Goal: Task Accomplishment & Management: Complete application form

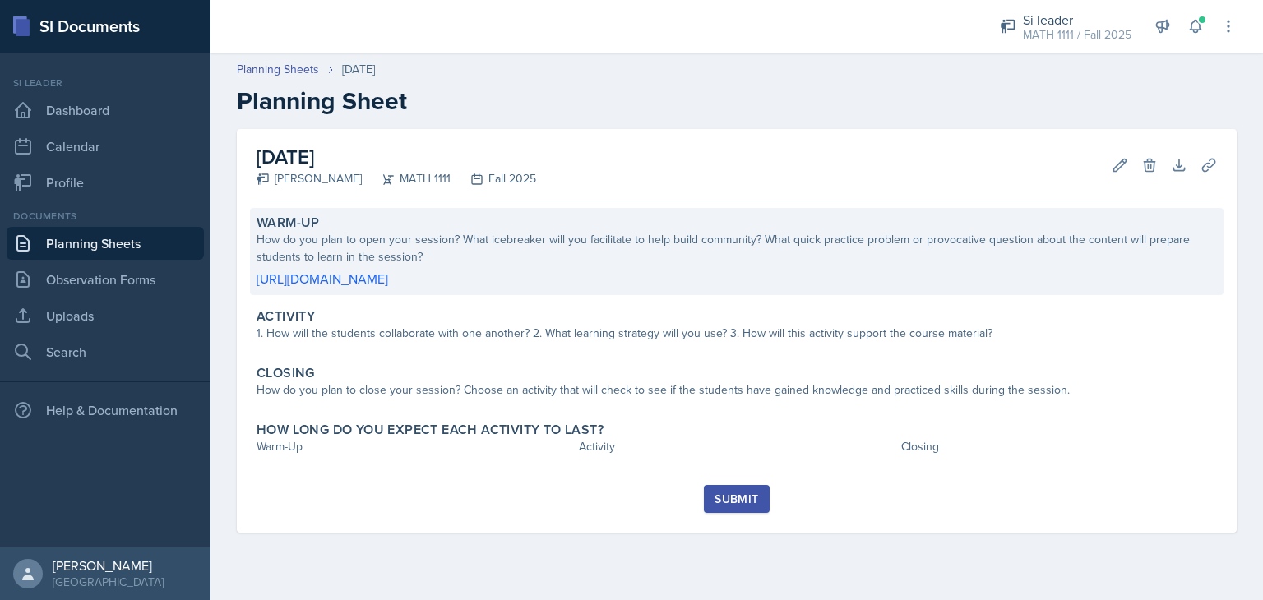
click at [537, 279] on p "[URL][DOMAIN_NAME]" at bounding box center [737, 279] width 960 height 20
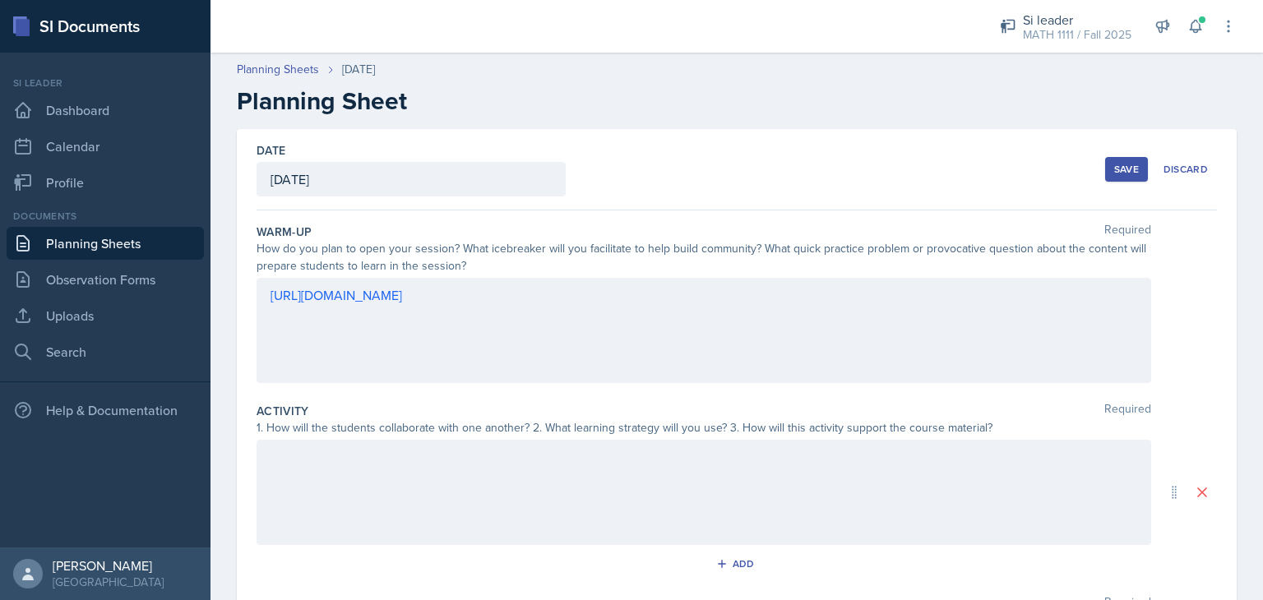
click at [460, 346] on div "[URL][DOMAIN_NAME]" at bounding box center [704, 330] width 894 height 105
drag, startPoint x: 266, startPoint y: 322, endPoint x: 562, endPoint y: 329, distance: 296.0
click at [562, 329] on div "[URL][DOMAIN_NAME]" at bounding box center [704, 330] width 894 height 105
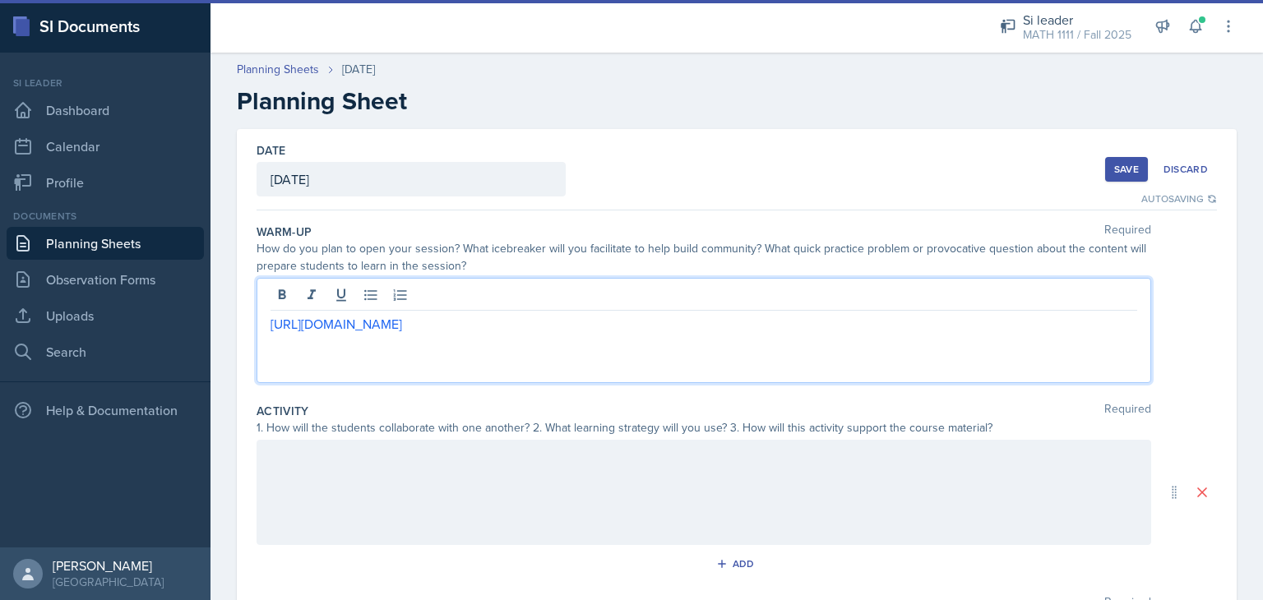
drag, startPoint x: 562, startPoint y: 329, endPoint x: 237, endPoint y: 343, distance: 325.9
click at [237, 343] on div "Date [DATE] [DATE] 28 29 30 1 2 3 4 5 6 7 8 9 10 11 12 13 14 15 16 17 18 19 20 …" at bounding box center [737, 492] width 1000 height 727
click at [283, 492] on div at bounding box center [704, 492] width 894 height 105
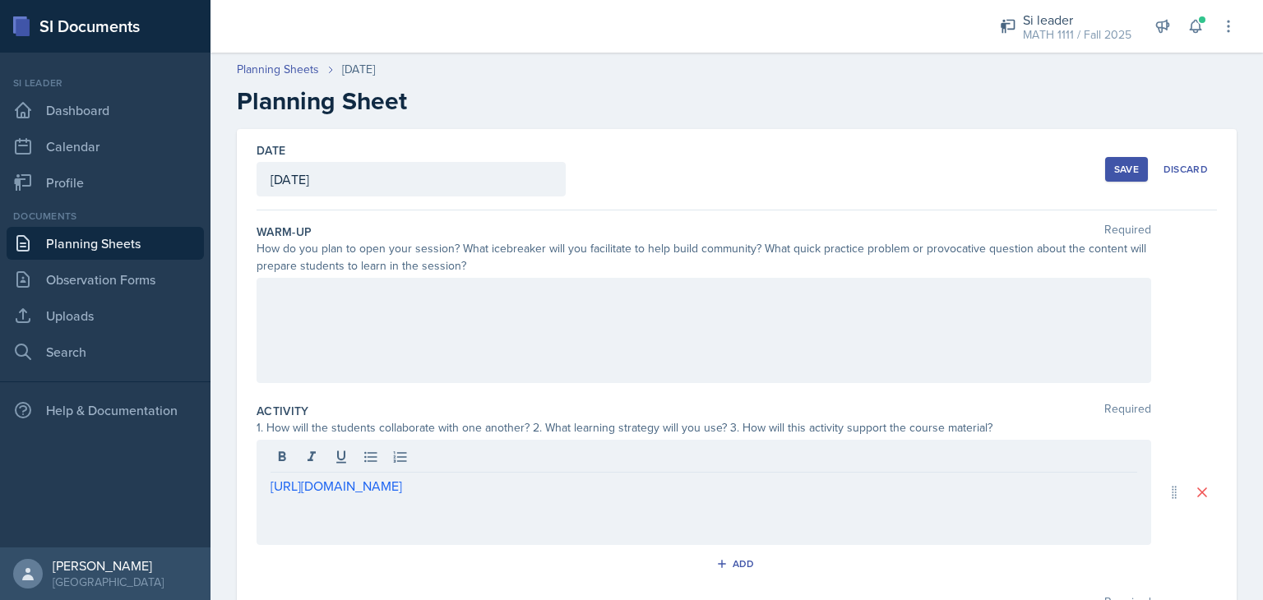
click at [286, 306] on div at bounding box center [704, 330] width 894 height 105
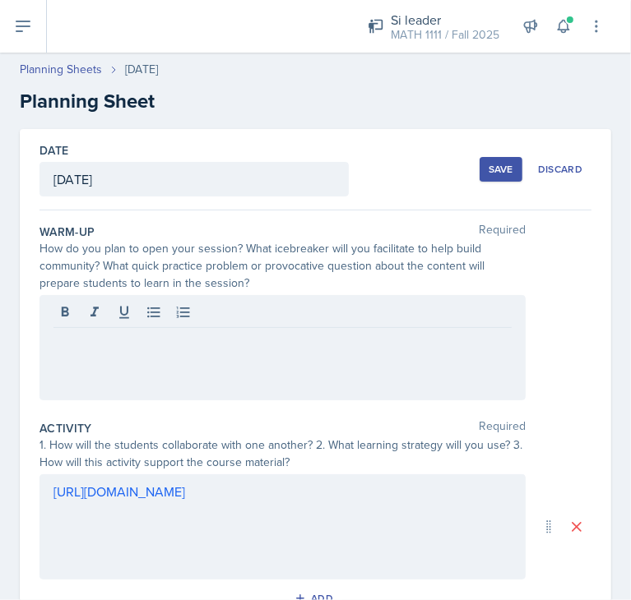
click at [230, 376] on div at bounding box center [282, 347] width 486 height 105
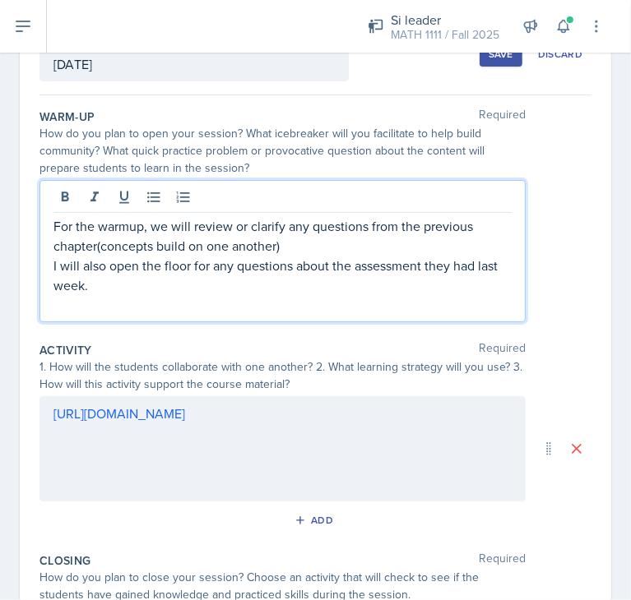
click at [187, 457] on div "[URL][DOMAIN_NAME]" at bounding box center [282, 448] width 486 height 105
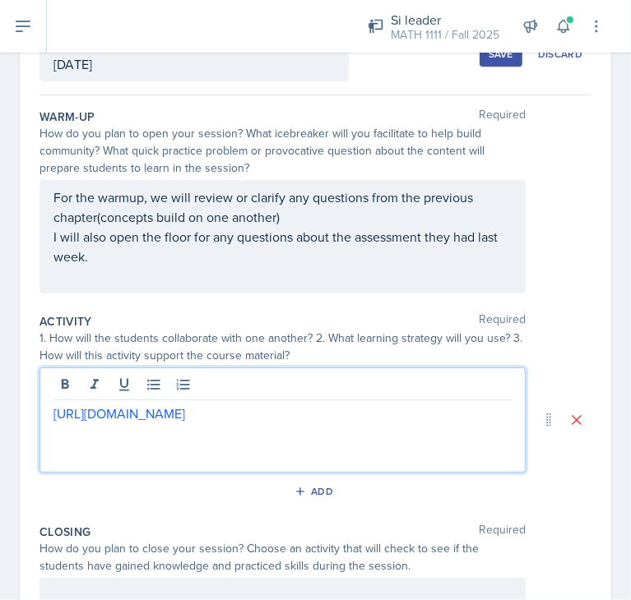
scroll to position [143, 0]
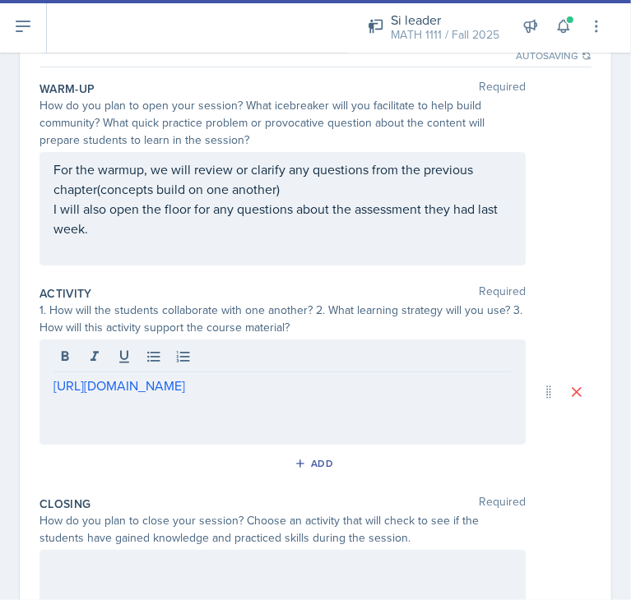
click at [49, 387] on div "[URL][DOMAIN_NAME]" at bounding box center [282, 392] width 486 height 105
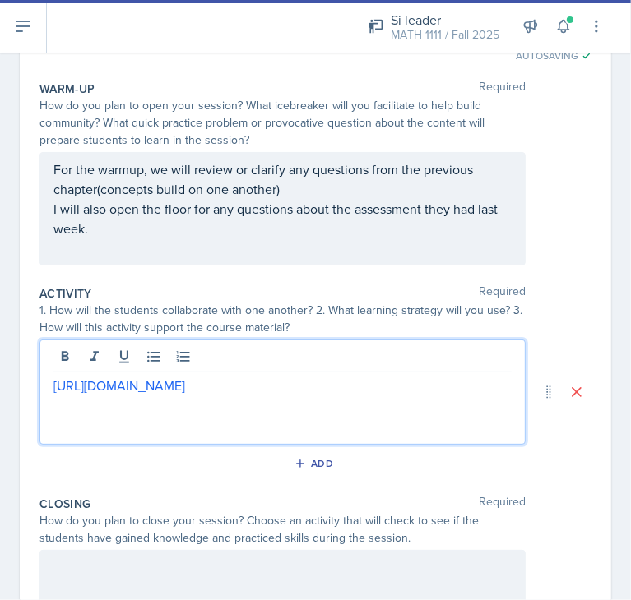
click at [49, 385] on div "[URL][DOMAIN_NAME]" at bounding box center [282, 392] width 486 height 105
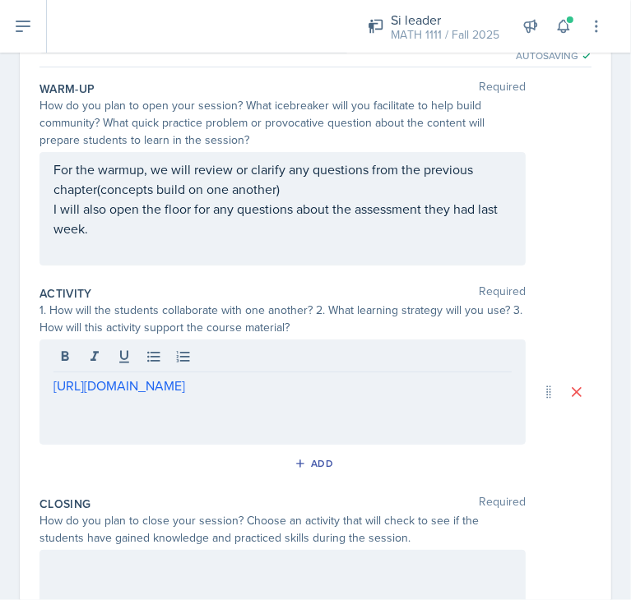
click at [49, 385] on div "[URL][DOMAIN_NAME]" at bounding box center [282, 392] width 486 height 105
click at [40, 377] on div "[URL][DOMAIN_NAME]" at bounding box center [282, 392] width 486 height 105
drag, startPoint x: 40, startPoint y: 377, endPoint x: 49, endPoint y: 385, distance: 12.2
click at [49, 385] on div "[URL][DOMAIN_NAME]" at bounding box center [282, 392] width 486 height 105
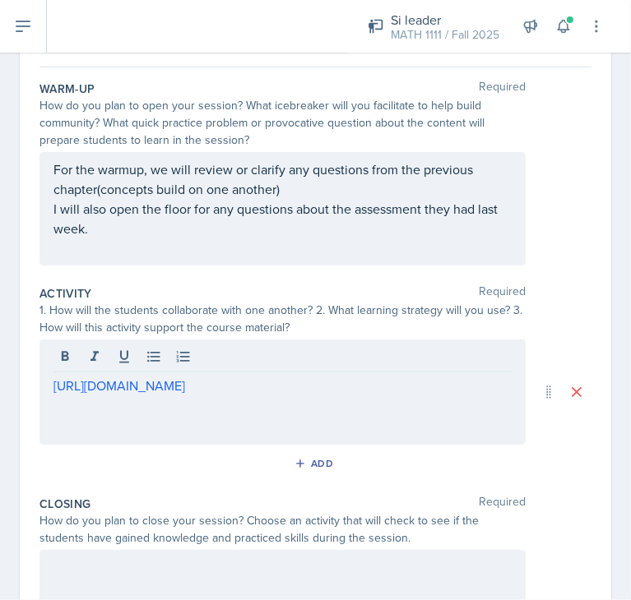
click at [49, 385] on div "[URL][DOMAIN_NAME]" at bounding box center [282, 392] width 486 height 105
click at [328, 415] on p at bounding box center [282, 425] width 458 height 20
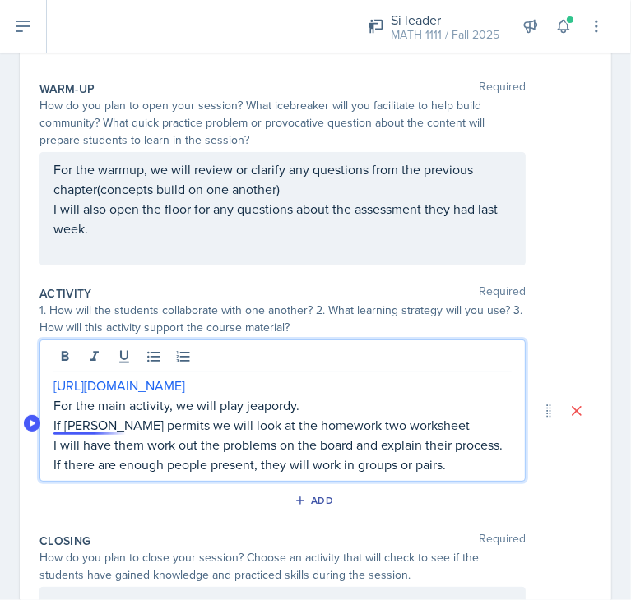
click at [80, 427] on p "If [PERSON_NAME] permits we will look at the homework two worksheet" at bounding box center [282, 425] width 458 height 20
click at [80, 446] on p "I will have them work out the problems on the board and explain their process. …" at bounding box center [282, 454] width 458 height 39
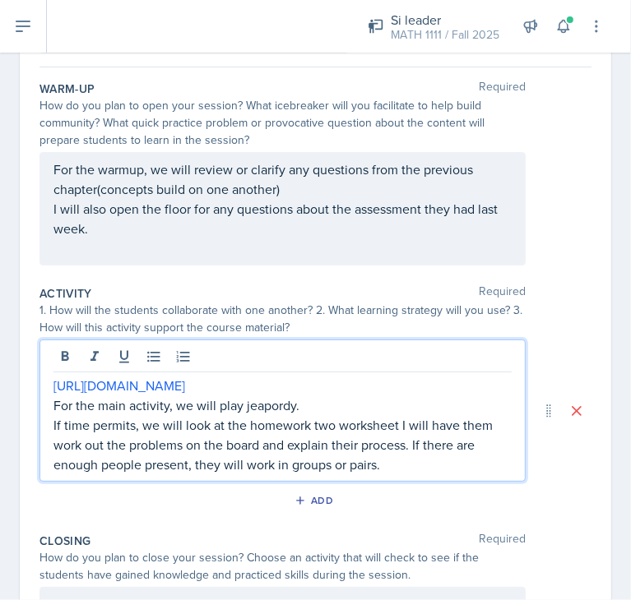
click at [247, 425] on p "If time permits, we will look at the homework two worksheet I will have them wo…" at bounding box center [282, 444] width 458 height 59
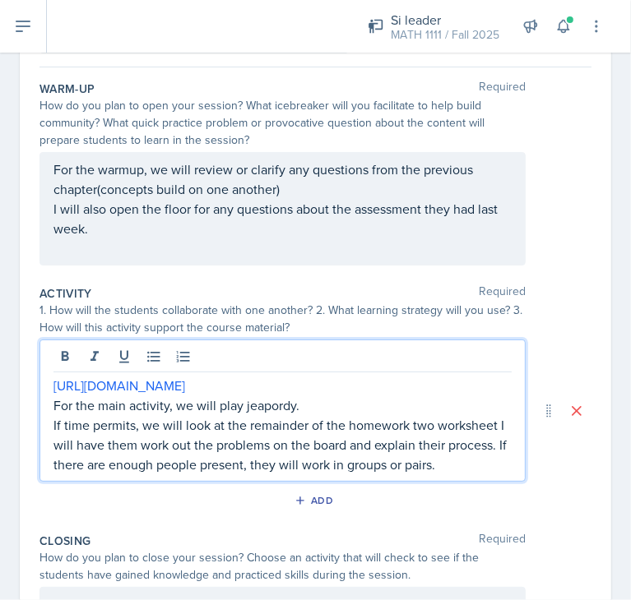
click at [423, 424] on p "If time permits, we will look at the remainder of the homework two worksheet I …" at bounding box center [282, 444] width 458 height 59
click at [480, 423] on p "If time permits, we will look at the remainder of the homework 7 worksheet I wi…" at bounding box center [282, 444] width 458 height 59
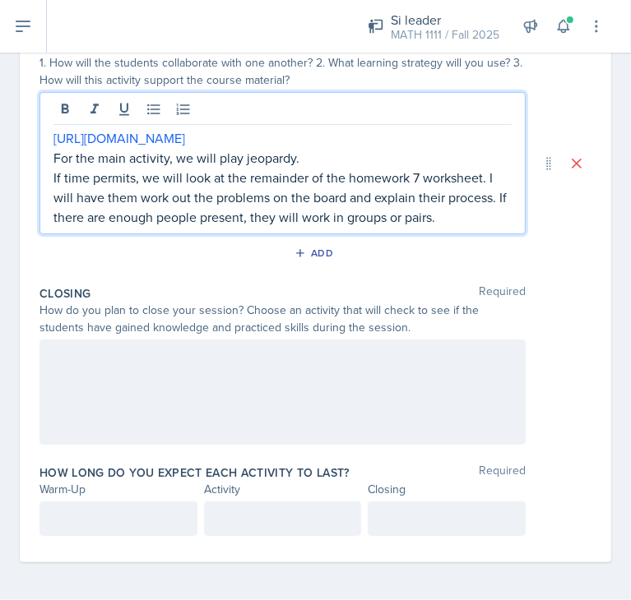
click at [86, 388] on div at bounding box center [282, 392] width 486 height 105
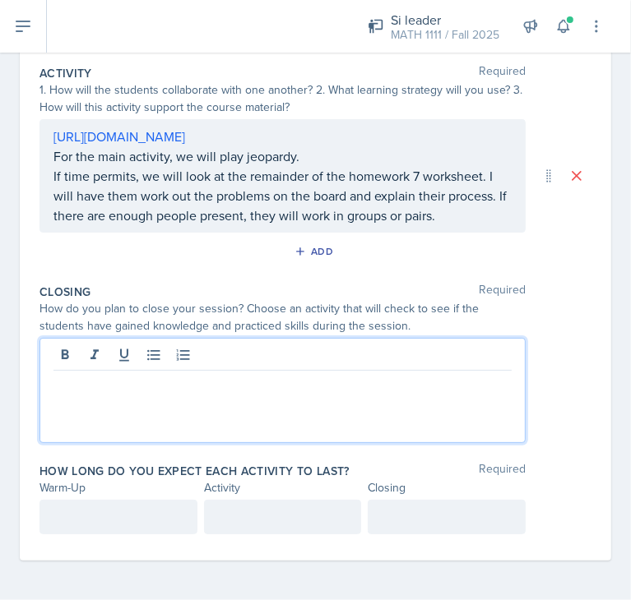
scroll to position [362, 0]
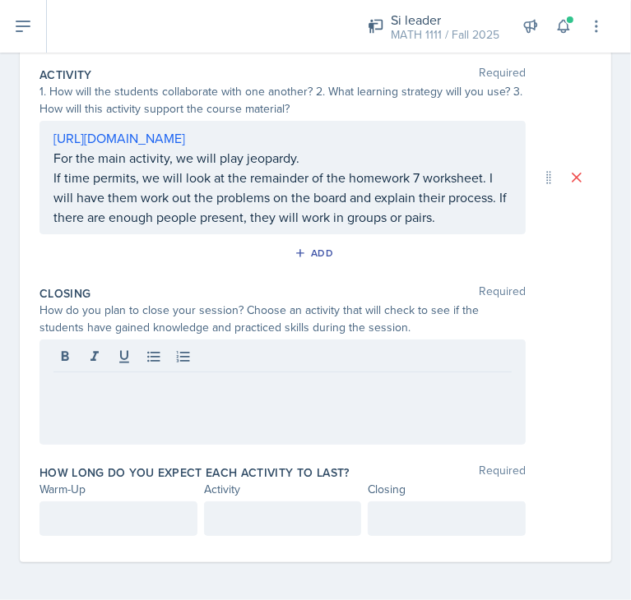
click at [82, 393] on p at bounding box center [282, 386] width 458 height 20
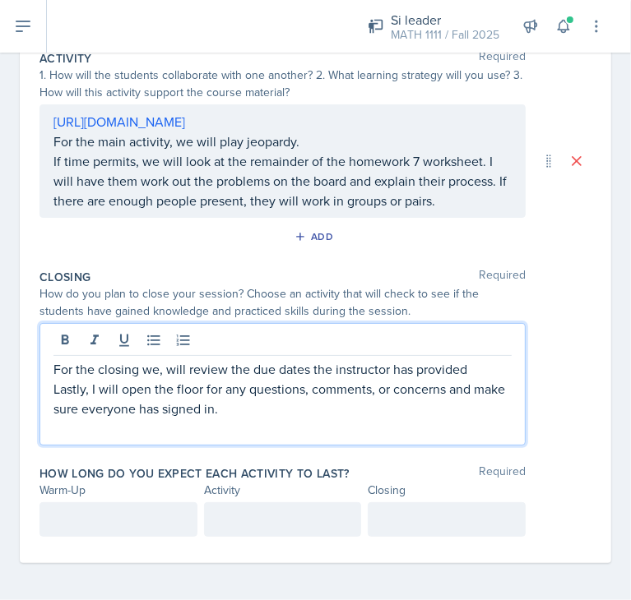
click at [92, 524] on p at bounding box center [118, 520] width 130 height 20
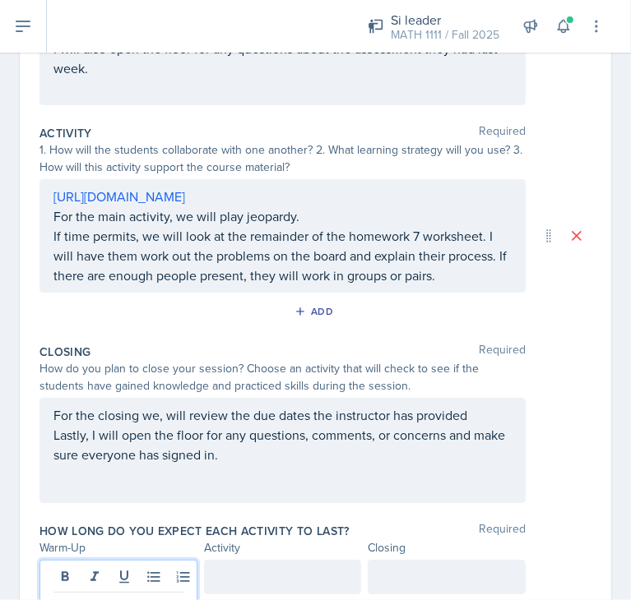
scroll to position [391, 0]
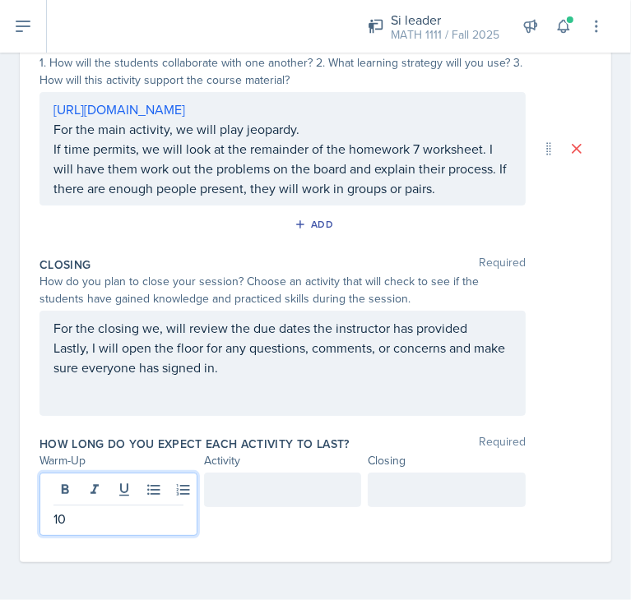
click at [215, 481] on div at bounding box center [283, 490] width 158 height 35
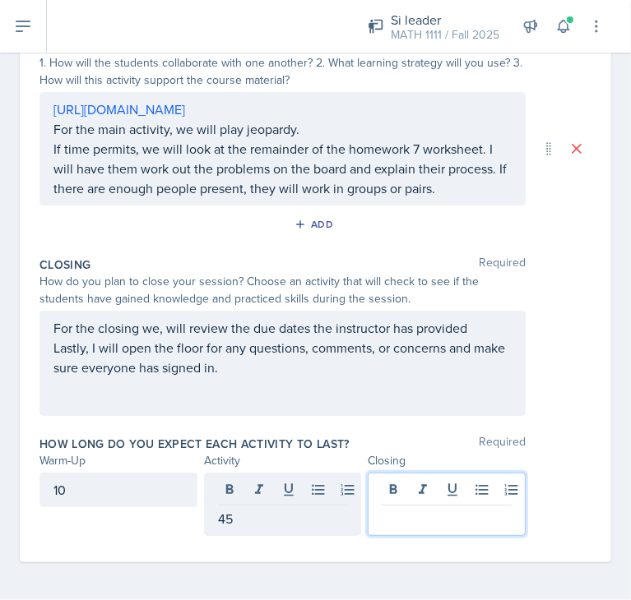
click at [428, 493] on div at bounding box center [446, 504] width 158 height 63
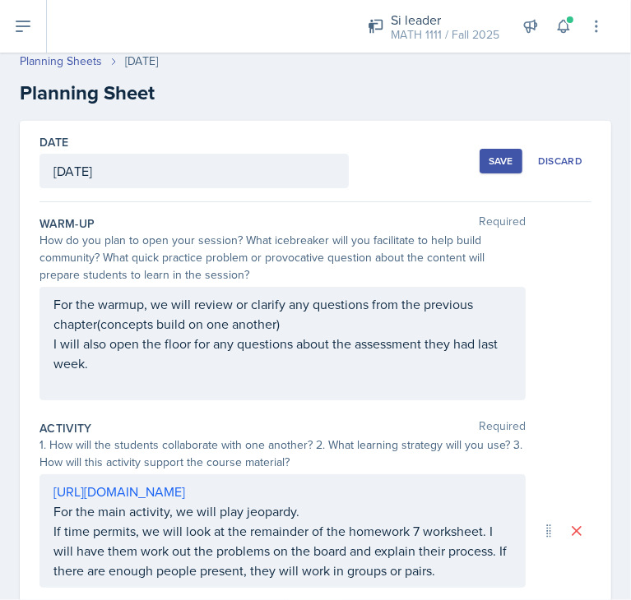
scroll to position [0, 0]
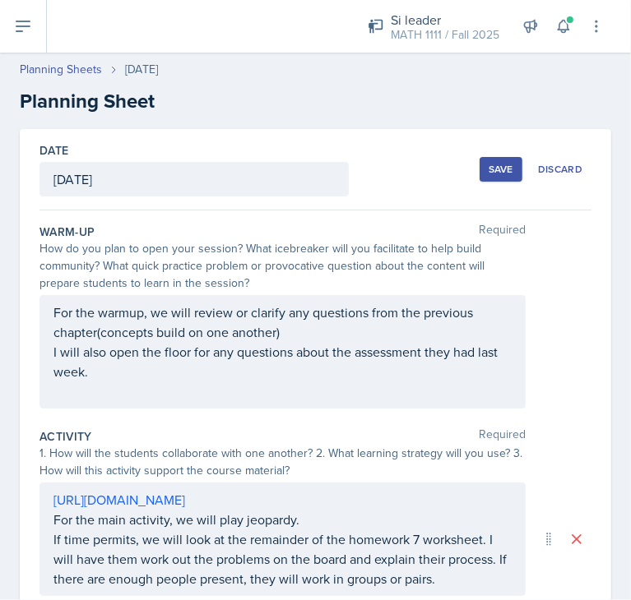
click at [488, 167] on div "Save" at bounding box center [500, 169] width 25 height 13
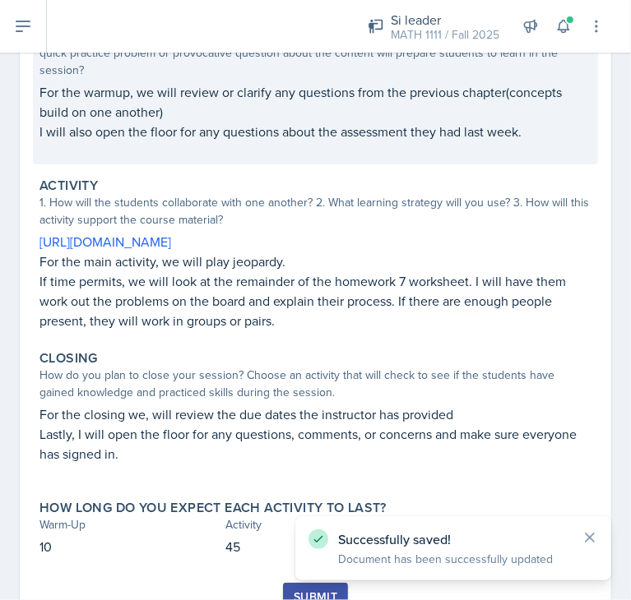
scroll to position [39, 0]
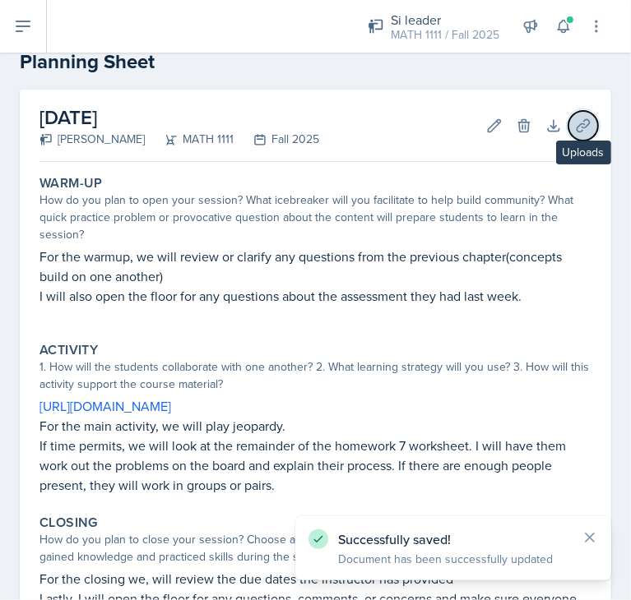
click at [575, 122] on icon at bounding box center [583, 126] width 16 height 16
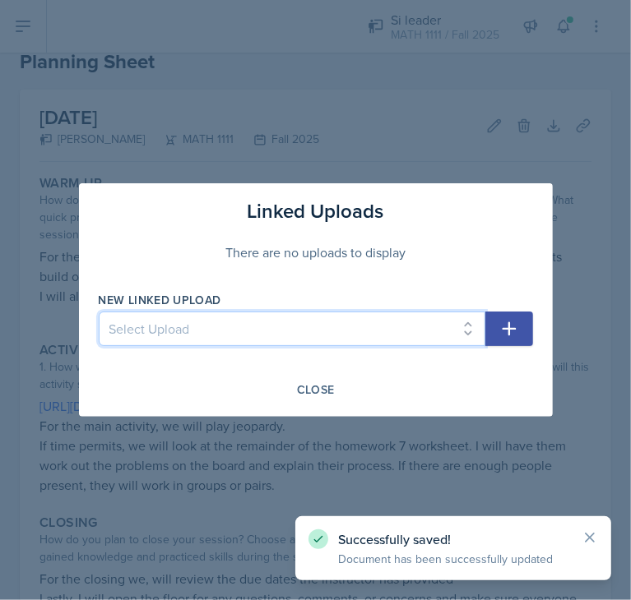
click at [440, 317] on select "Select Upload HW1 HW2 HW3 HW4 HW5 HW6" at bounding box center [292, 329] width 386 height 35
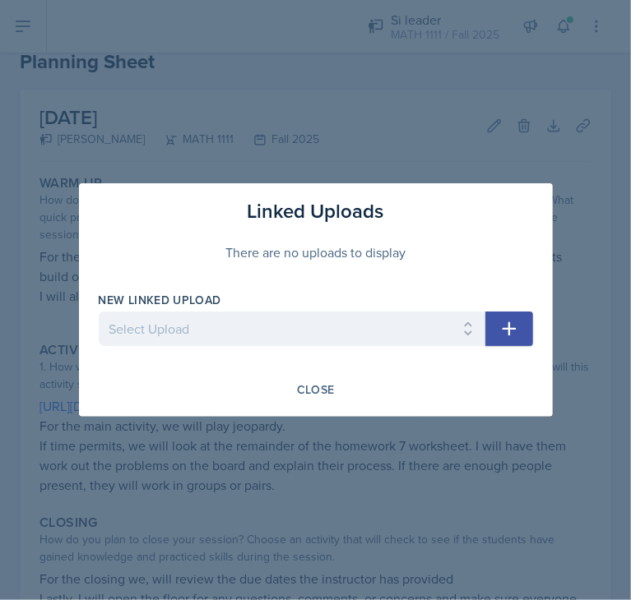
click at [526, 254] on div "There are no uploads to display" at bounding box center [316, 252] width 434 height 53
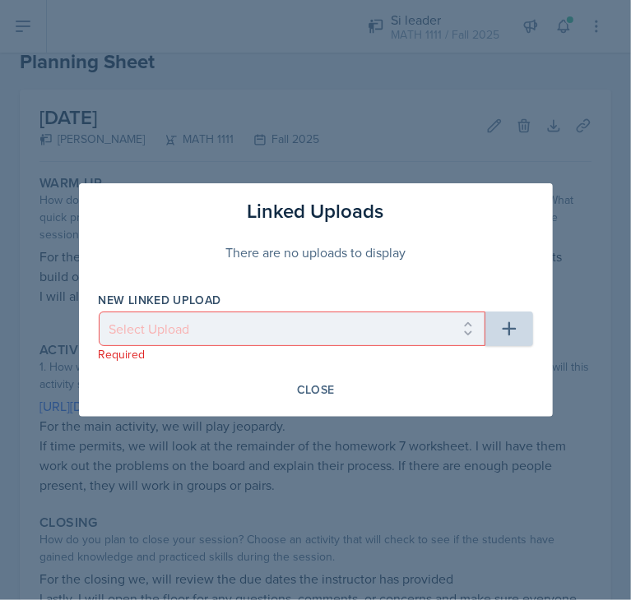
click at [467, 142] on div at bounding box center [315, 300] width 631 height 600
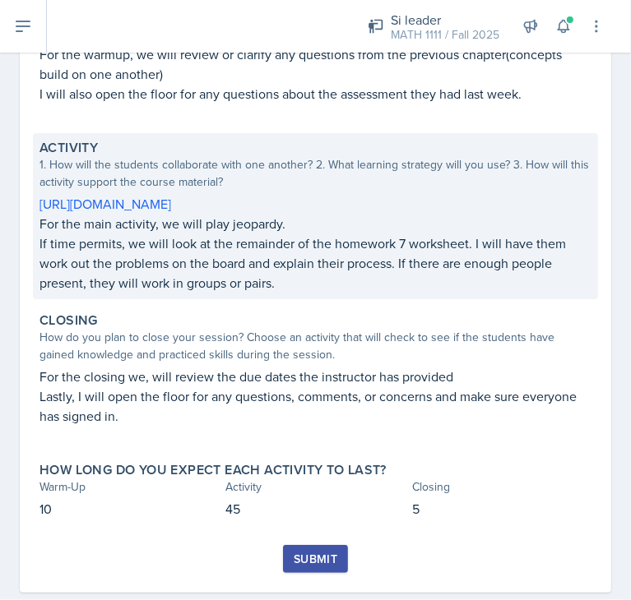
scroll to position [273, 0]
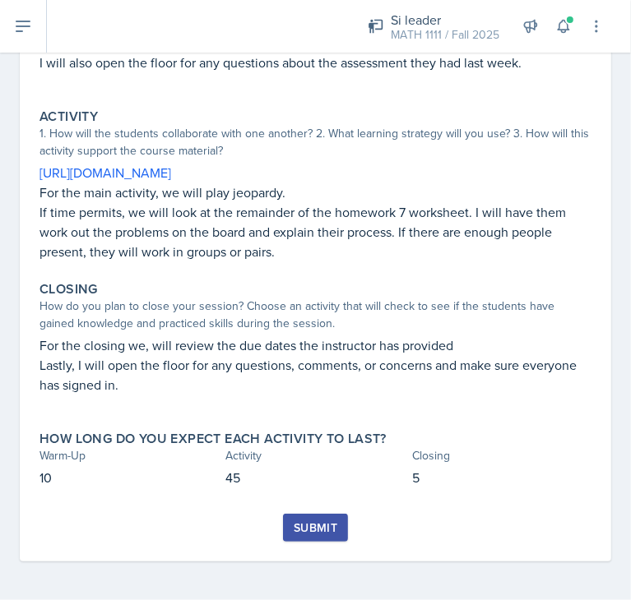
click at [298, 530] on div "Submit" at bounding box center [315, 527] width 44 height 13
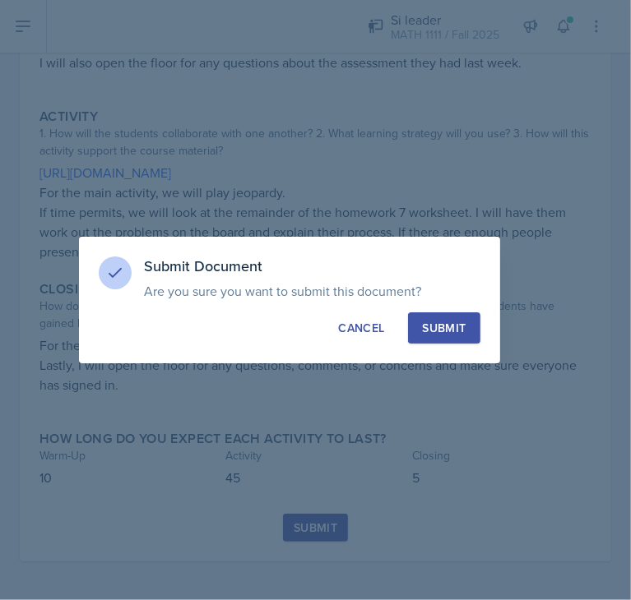
click at [437, 333] on div "Submit" at bounding box center [444, 328] width 44 height 16
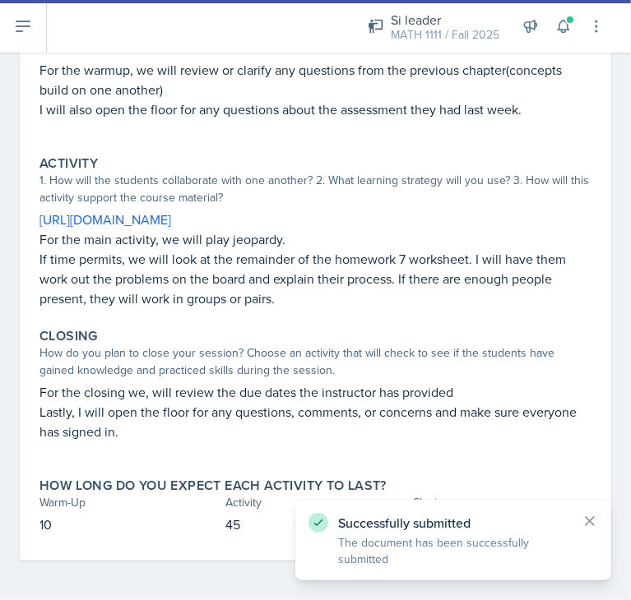
scroll to position [0, 0]
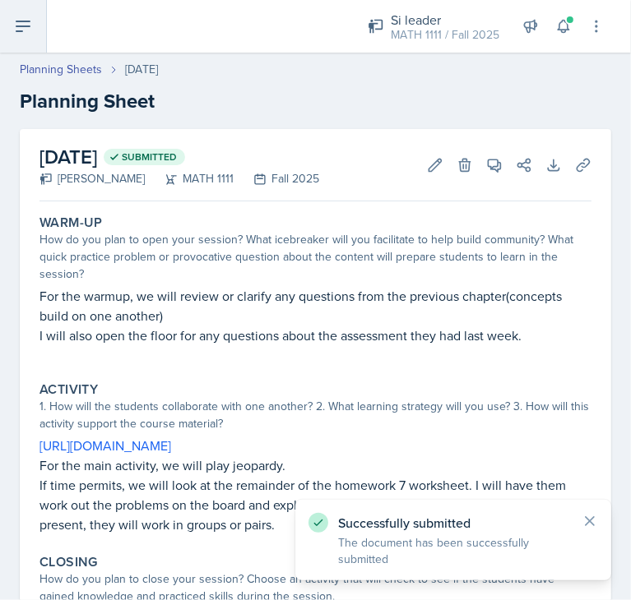
click at [20, 35] on icon at bounding box center [23, 26] width 20 height 20
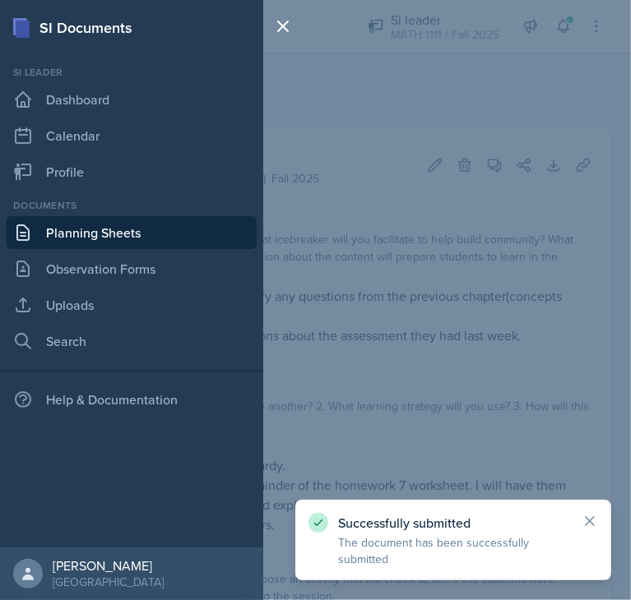
click at [90, 224] on link "Planning Sheets" at bounding box center [132, 232] width 250 height 33
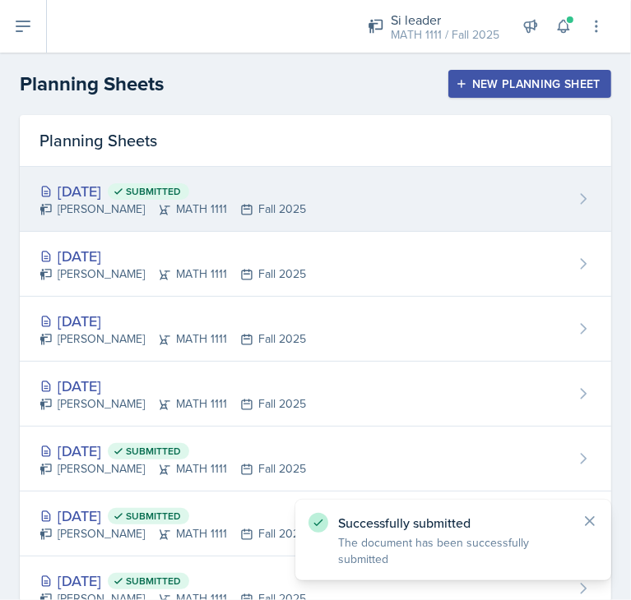
scroll to position [82, 0]
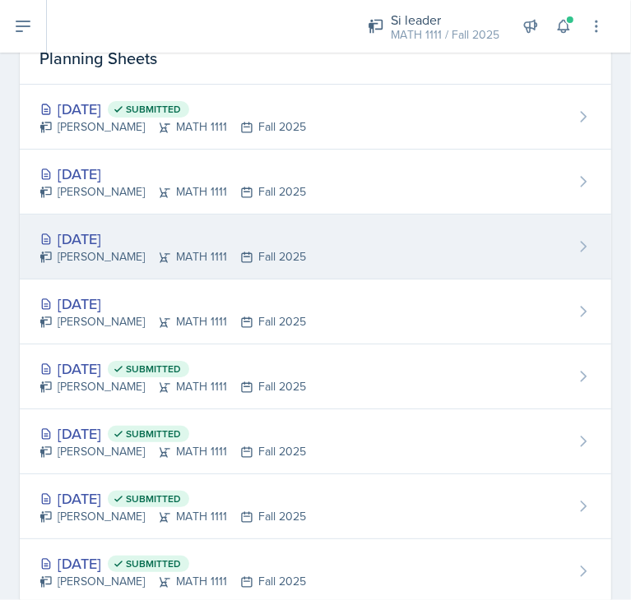
click at [389, 247] on div "[DATE] [PERSON_NAME] MATH 1111 Fall 2025" at bounding box center [315, 247] width 591 height 65
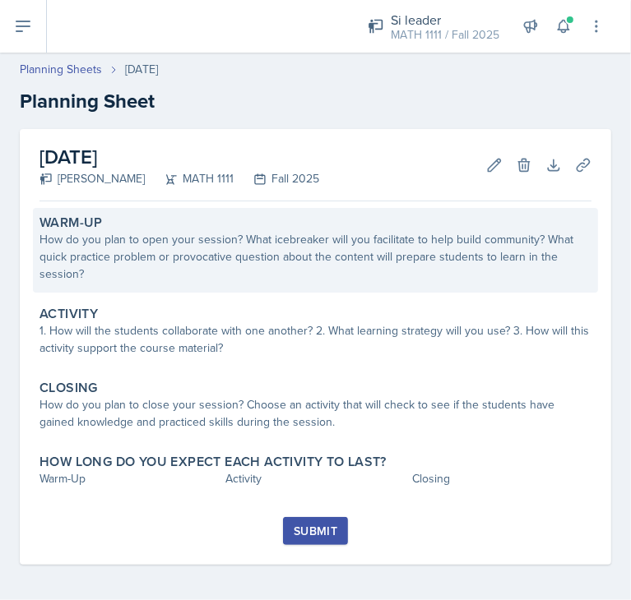
click at [283, 227] on div "Warm-Up" at bounding box center [315, 223] width 552 height 16
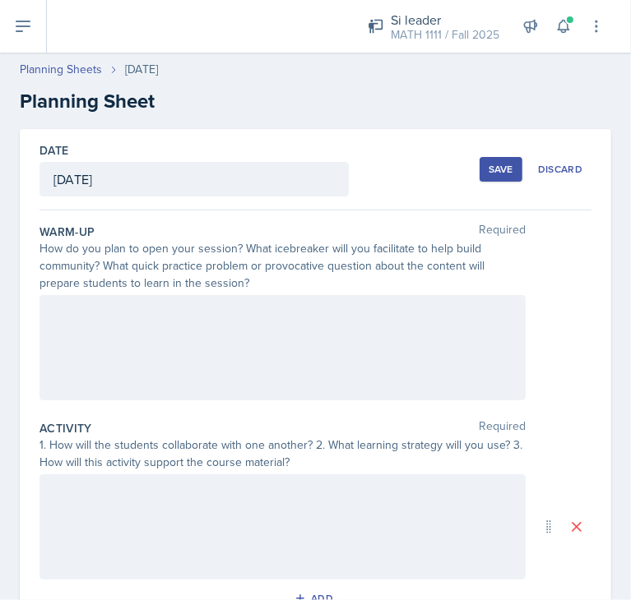
click at [308, 367] on div at bounding box center [282, 347] width 486 height 105
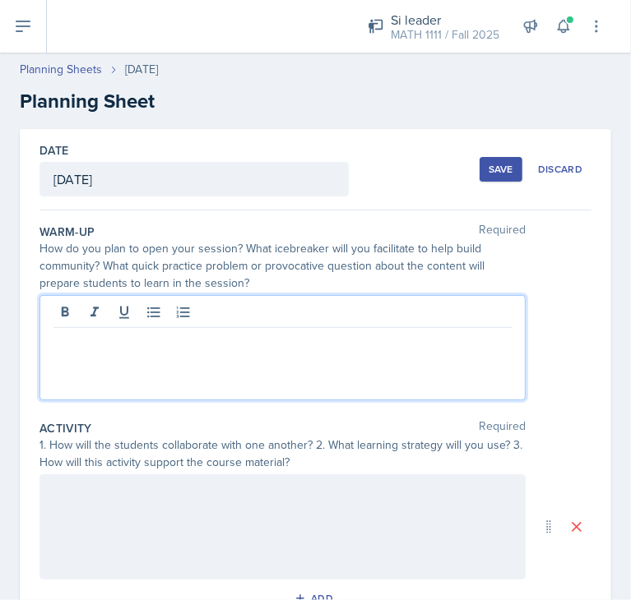
click at [66, 344] on p at bounding box center [282, 341] width 458 height 20
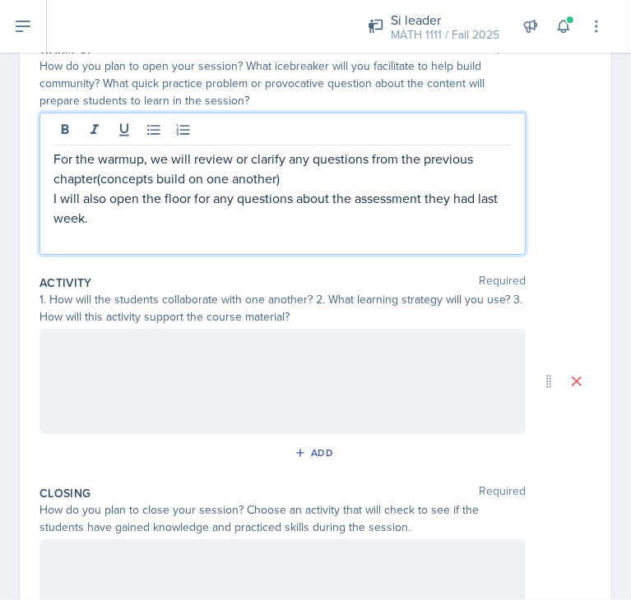
scroll to position [184, 0]
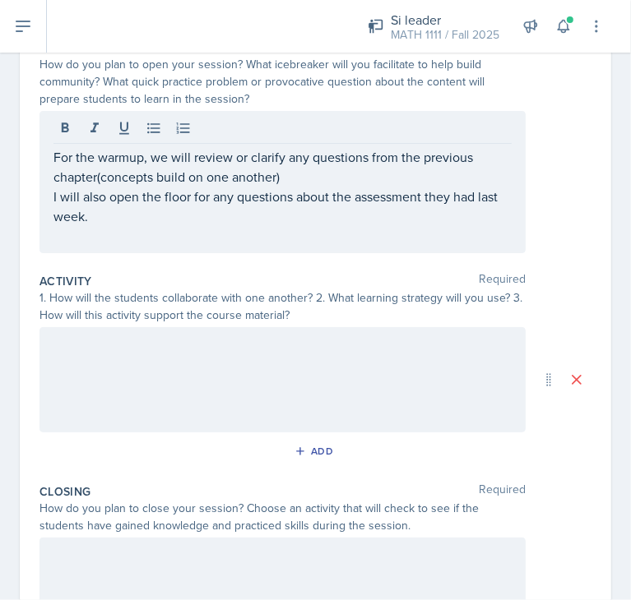
click at [286, 395] on div at bounding box center [282, 379] width 486 height 105
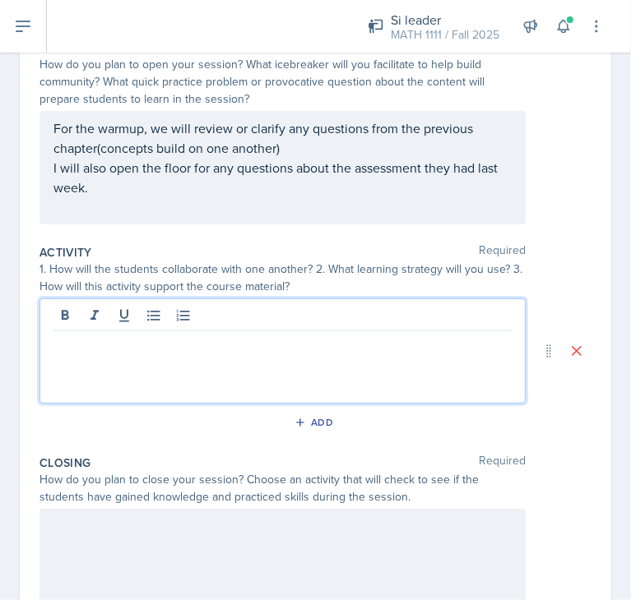
scroll to position [212, 0]
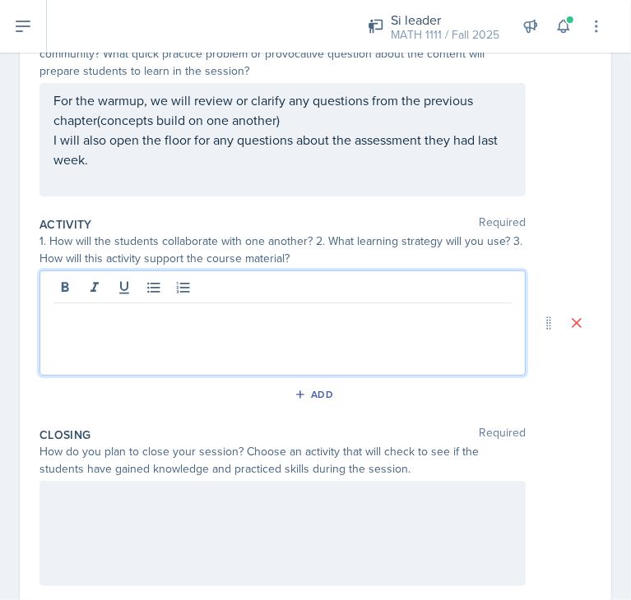
paste div
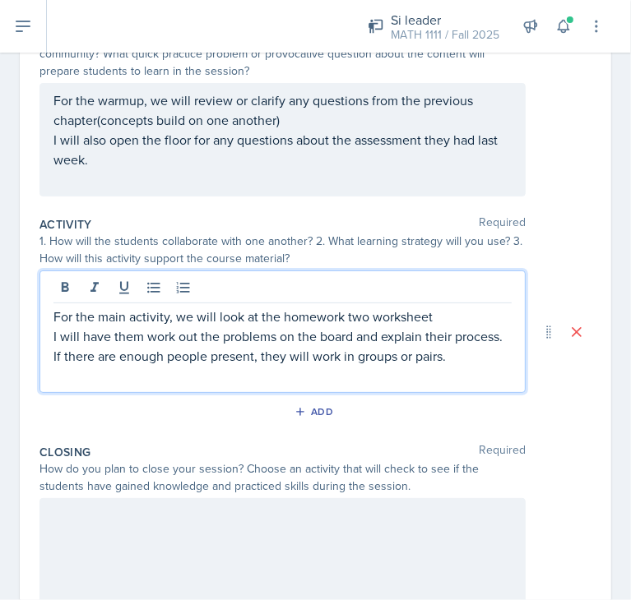
click at [362, 318] on p "For the main activity, we will look at the homework two worksheet" at bounding box center [282, 317] width 458 height 20
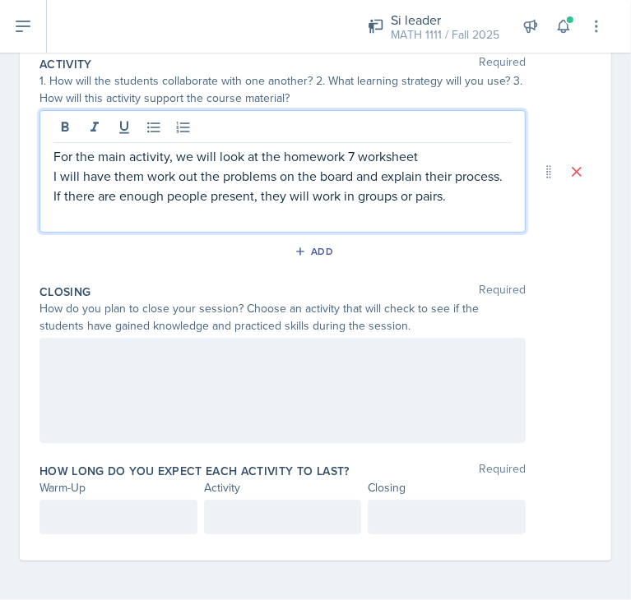
scroll to position [391, 0]
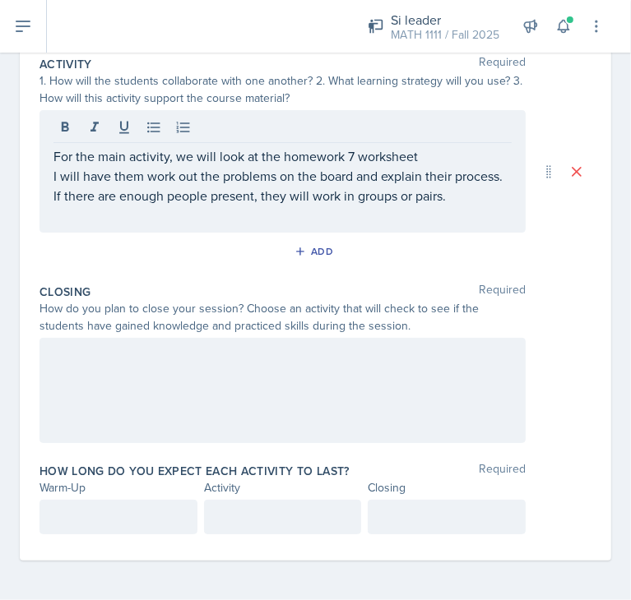
click at [70, 347] on div at bounding box center [282, 390] width 486 height 105
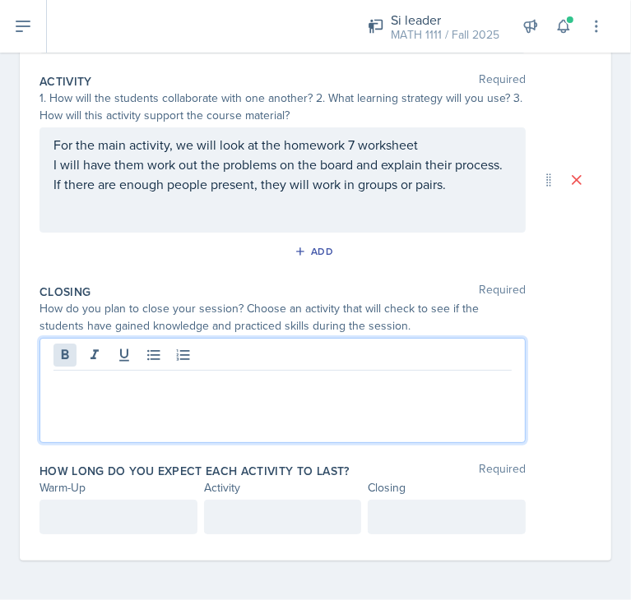
scroll to position [362, 0]
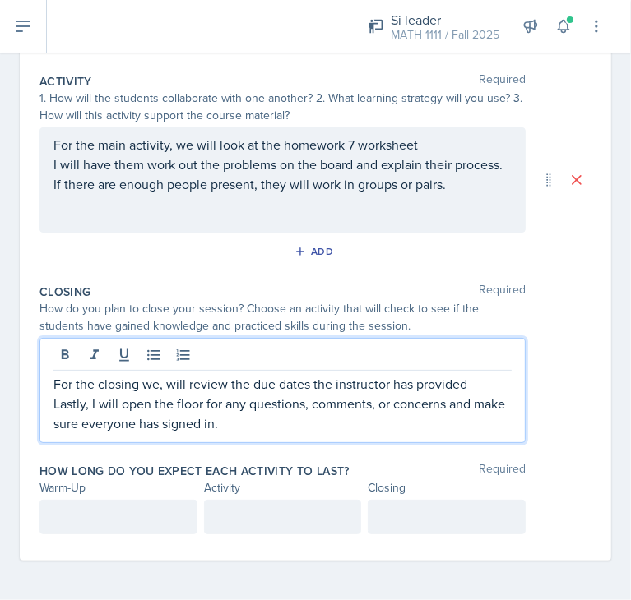
click at [99, 508] on div at bounding box center [118, 517] width 158 height 35
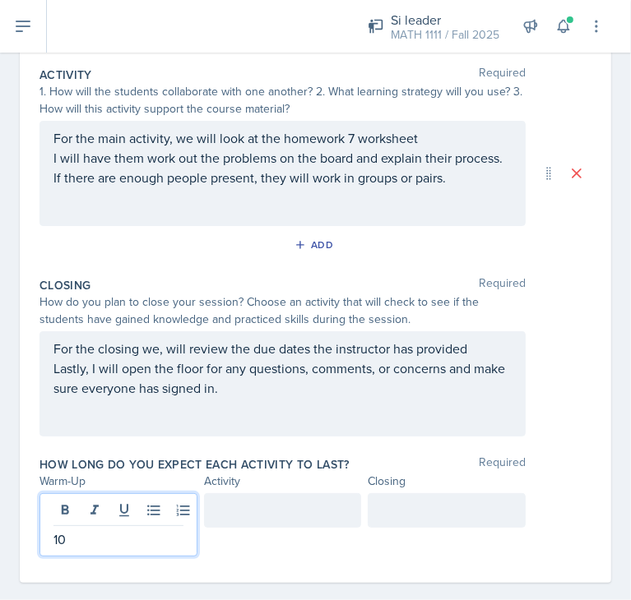
click at [204, 518] on div at bounding box center [283, 510] width 158 height 35
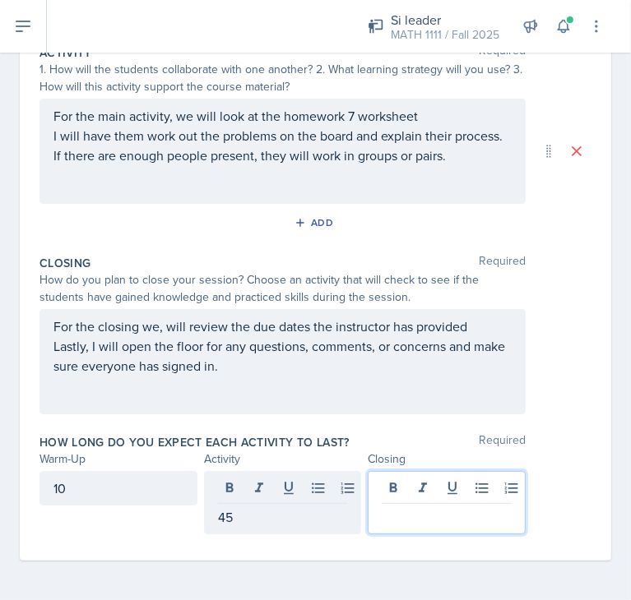
click at [458, 488] on div at bounding box center [446, 502] width 158 height 63
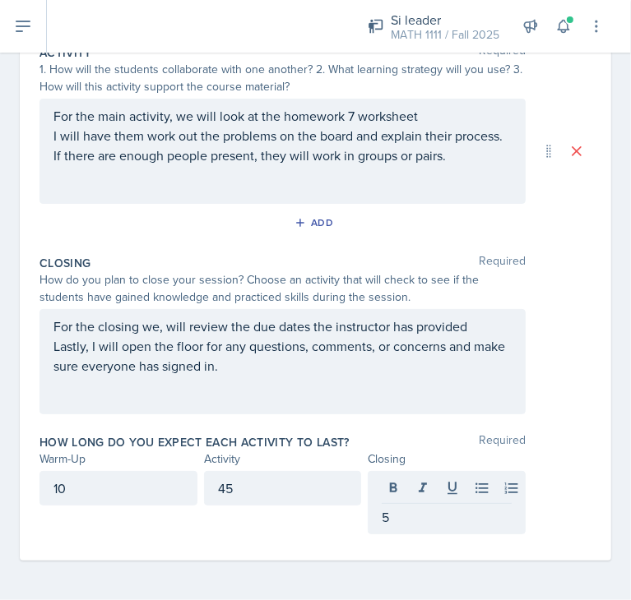
click at [535, 386] on div "For the closing we, will review the due dates the instructor has provided Lastl…" at bounding box center [315, 361] width 552 height 105
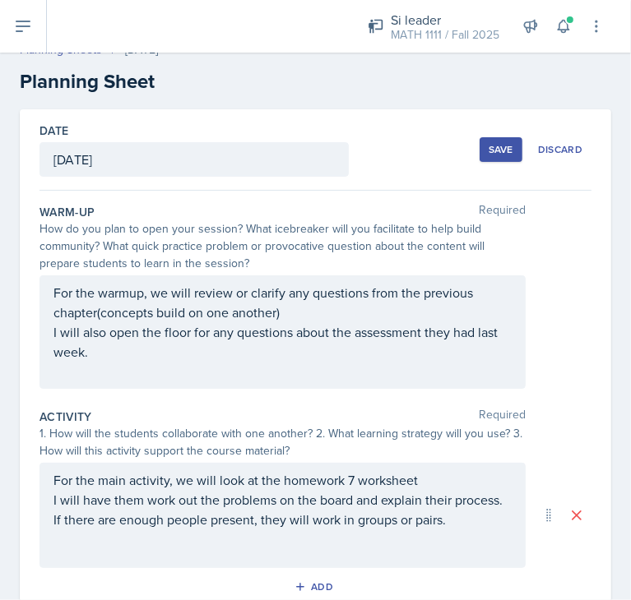
scroll to position [0, 0]
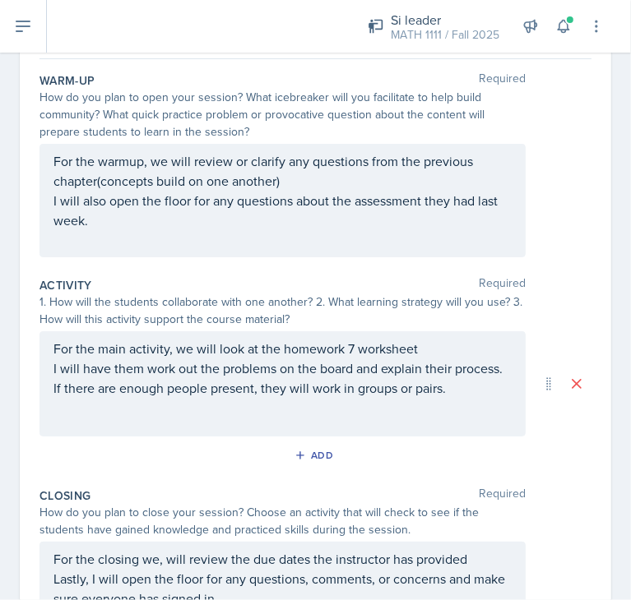
click at [229, 398] on p "I will have them work out the problems on the board and explain their process. …" at bounding box center [282, 377] width 458 height 39
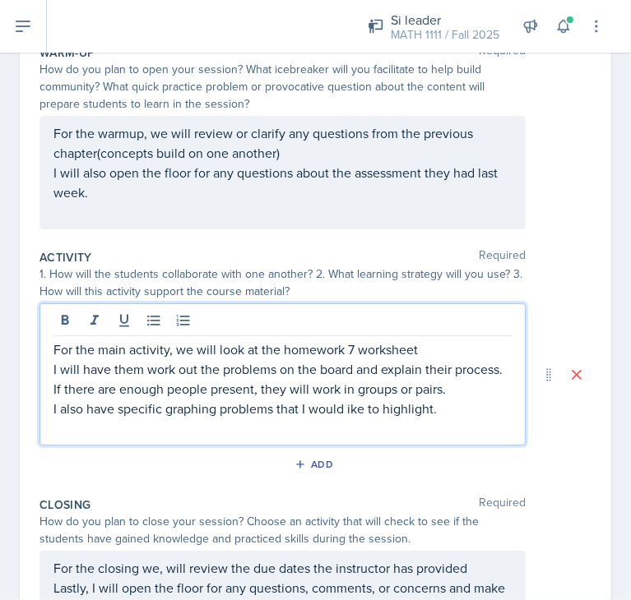
click at [352, 418] on p "I also have specific graphing problems that I would ike to highlight." at bounding box center [282, 409] width 458 height 20
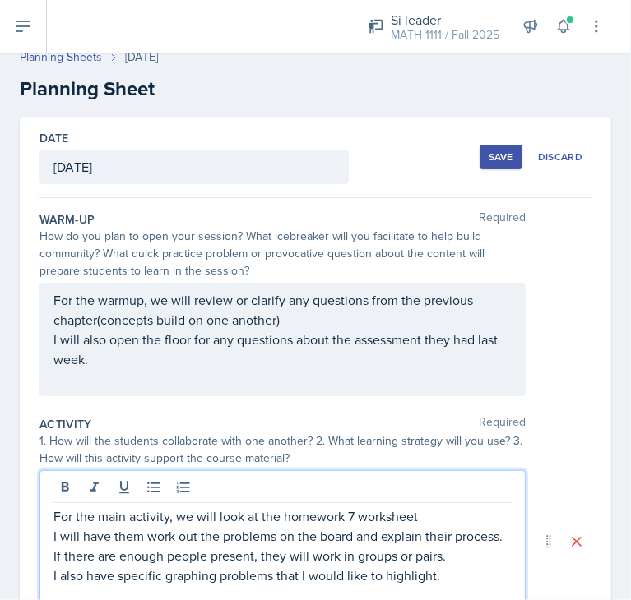
scroll to position [41, 0]
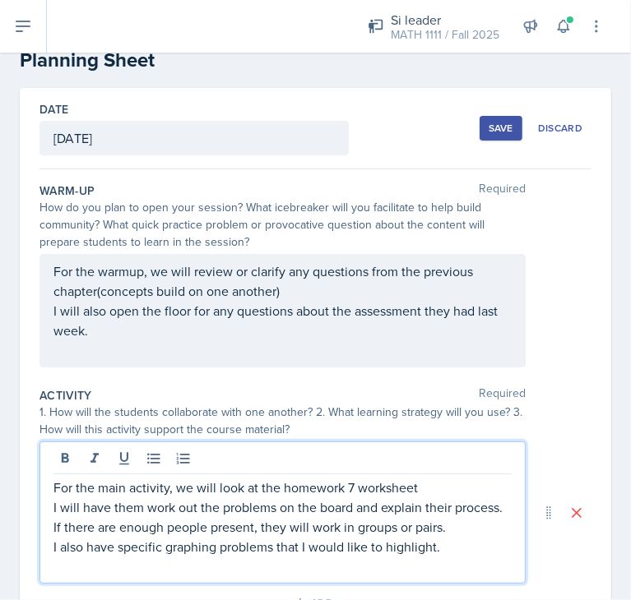
click at [321, 301] on p "For the warmup, we will review or clarify any questions from the previous chapt…" at bounding box center [282, 280] width 458 height 39
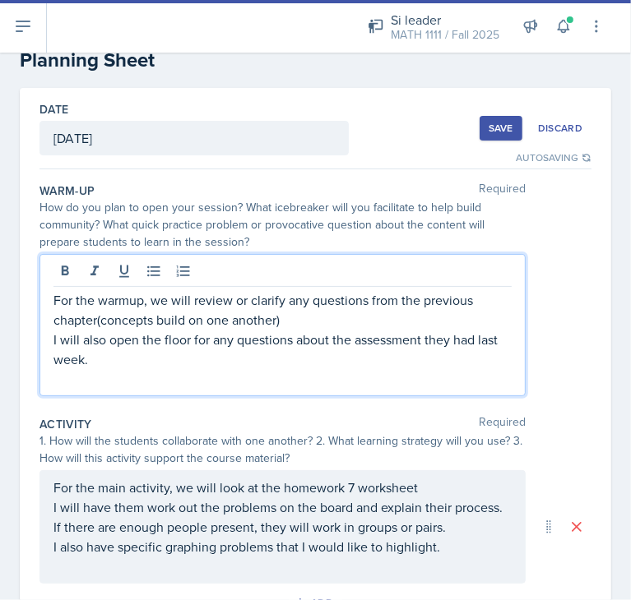
click at [283, 320] on p "For the warmup, we will review or clarify any questions from the previous chapt…" at bounding box center [282, 309] width 458 height 39
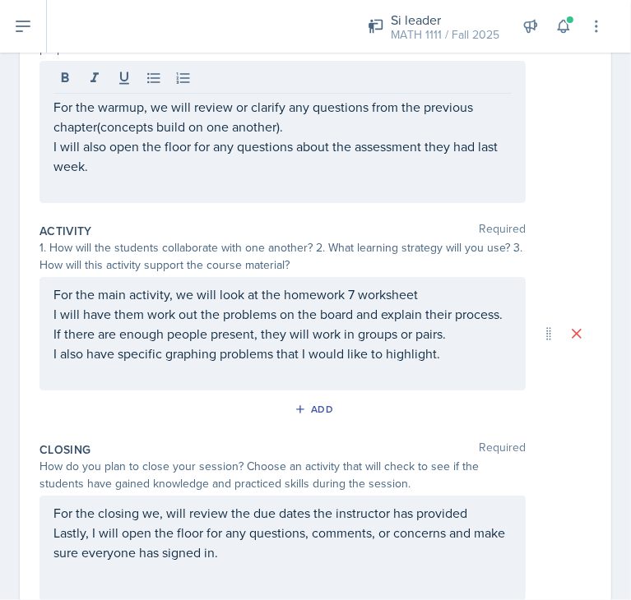
scroll to position [0, 0]
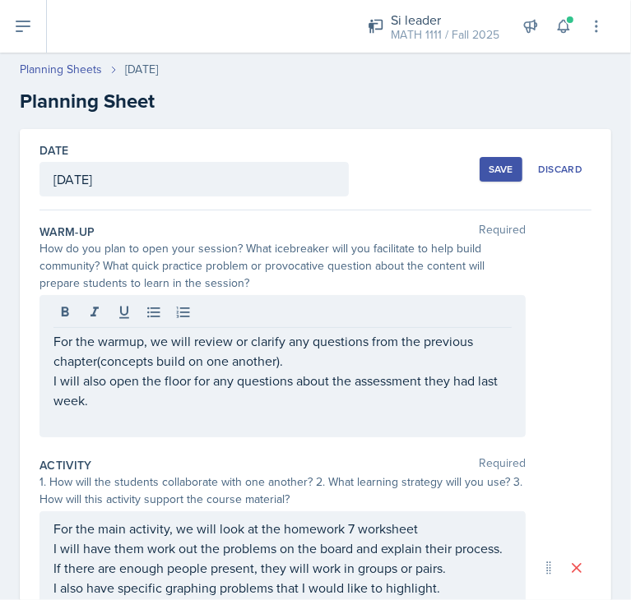
click at [492, 168] on div "Save" at bounding box center [500, 169] width 25 height 13
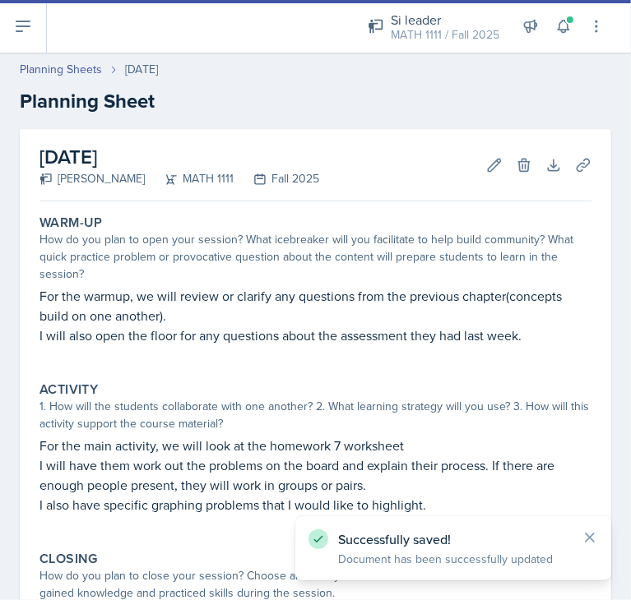
scroll to position [253, 0]
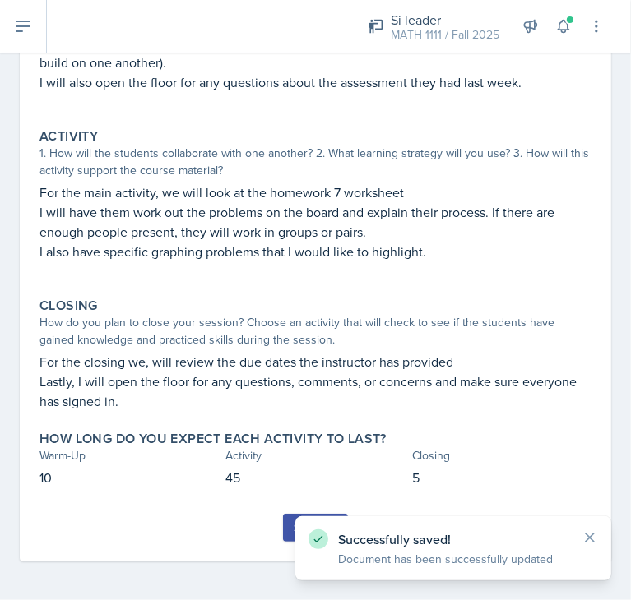
click at [293, 529] on div "Submit" at bounding box center [315, 527] width 44 height 13
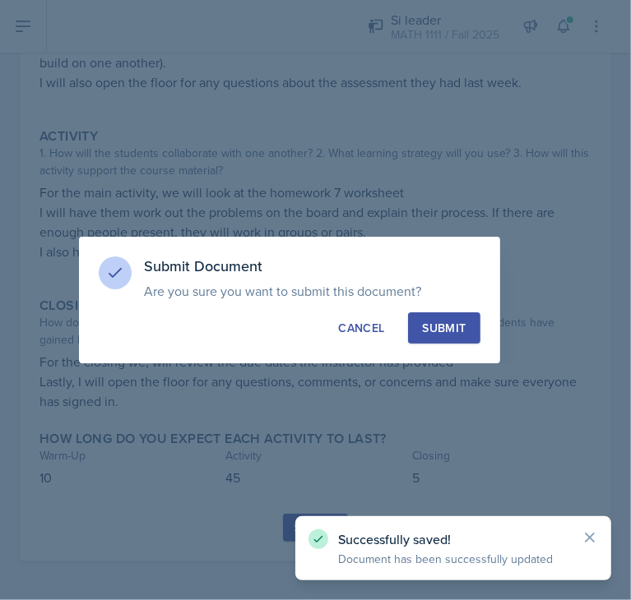
click at [453, 330] on div "Submit" at bounding box center [444, 328] width 44 height 16
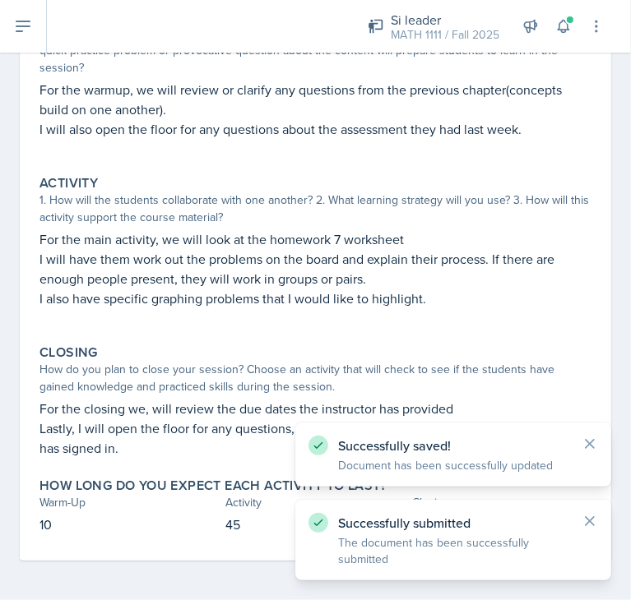
scroll to position [206, 0]
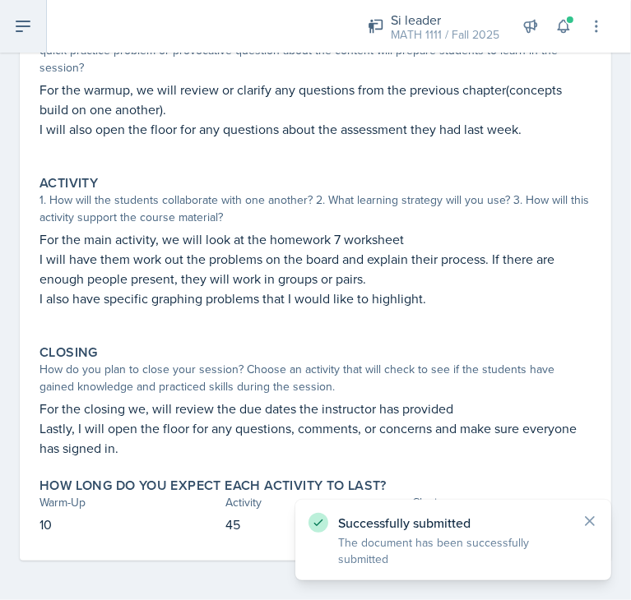
click at [17, 26] on icon at bounding box center [22, 26] width 13 height 10
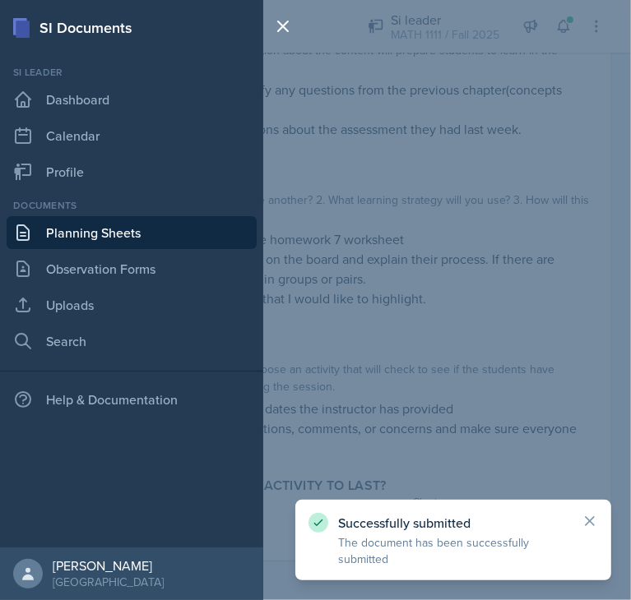
click at [76, 237] on link "Planning Sheets" at bounding box center [132, 232] width 250 height 33
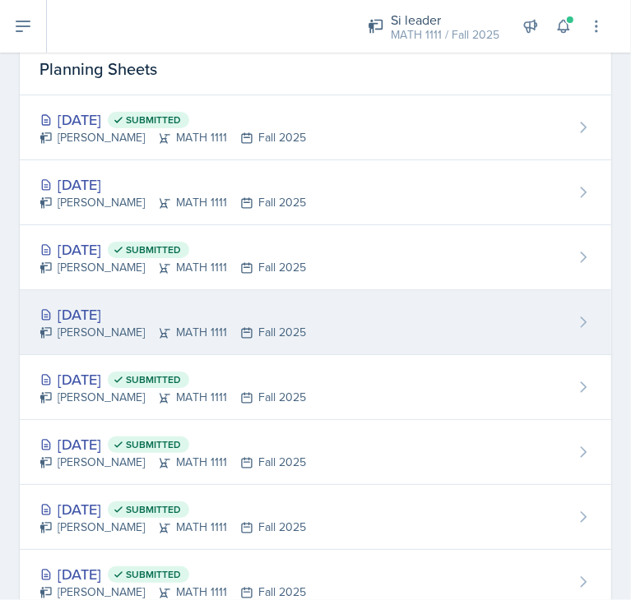
scroll to position [75, 0]
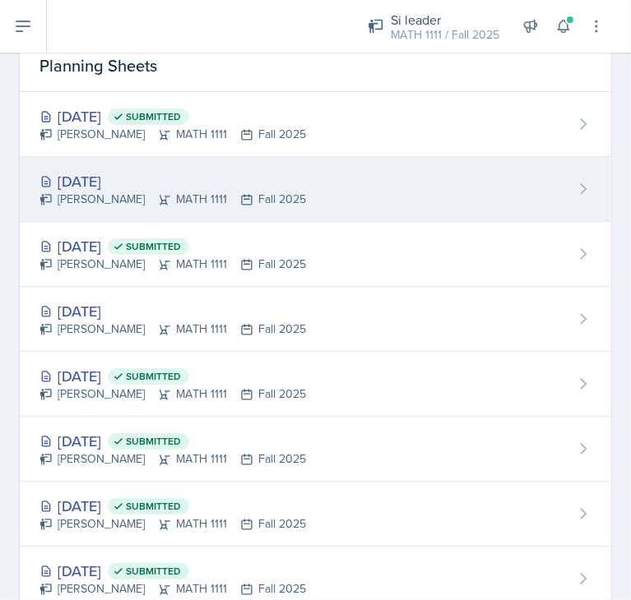
click at [376, 186] on div "[DATE] [PERSON_NAME] MATH 1111 Fall 2025" at bounding box center [315, 189] width 591 height 65
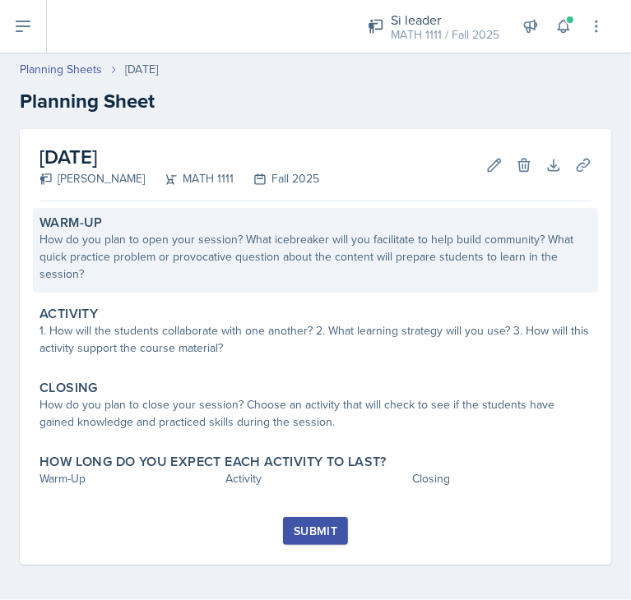
click at [164, 222] on div "Warm-Up" at bounding box center [315, 223] width 552 height 16
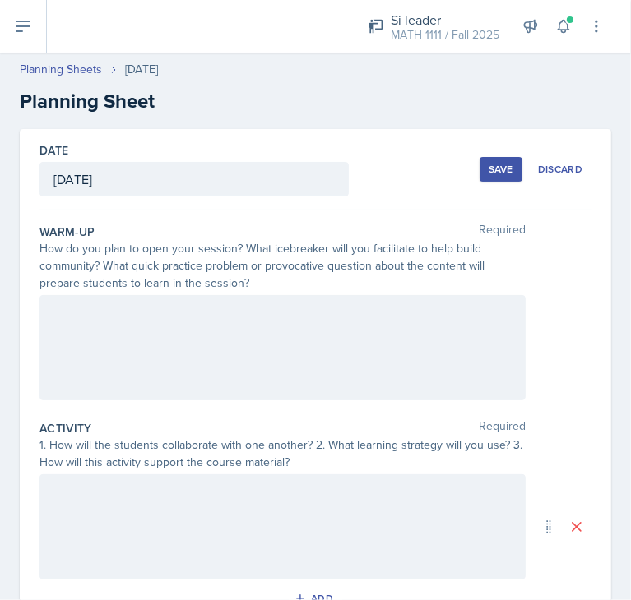
click at [88, 320] on div at bounding box center [282, 347] width 486 height 105
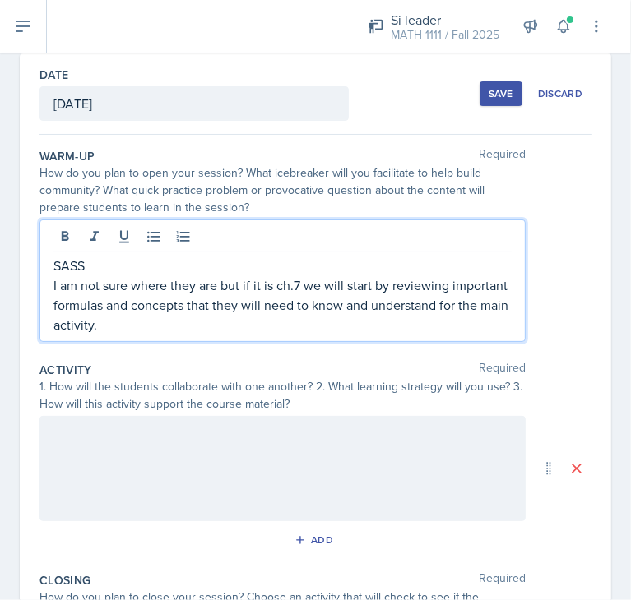
click at [87, 478] on div at bounding box center [282, 468] width 486 height 105
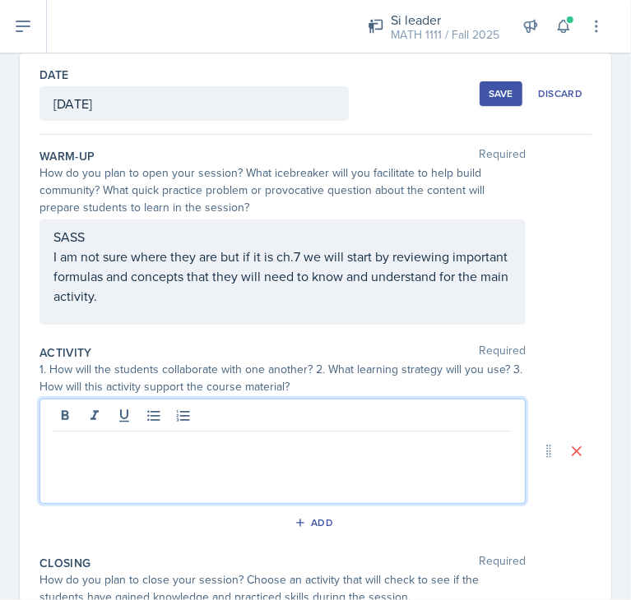
scroll to position [104, 0]
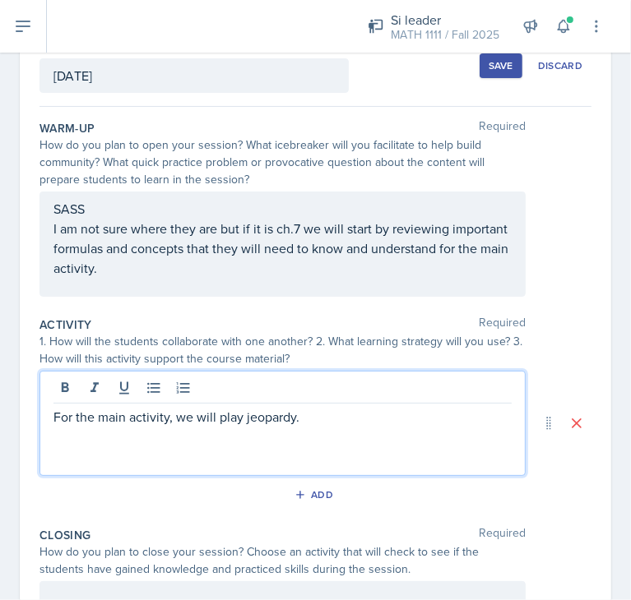
click at [312, 428] on div "For the main activity, we will play jeopardy." at bounding box center [282, 423] width 486 height 105
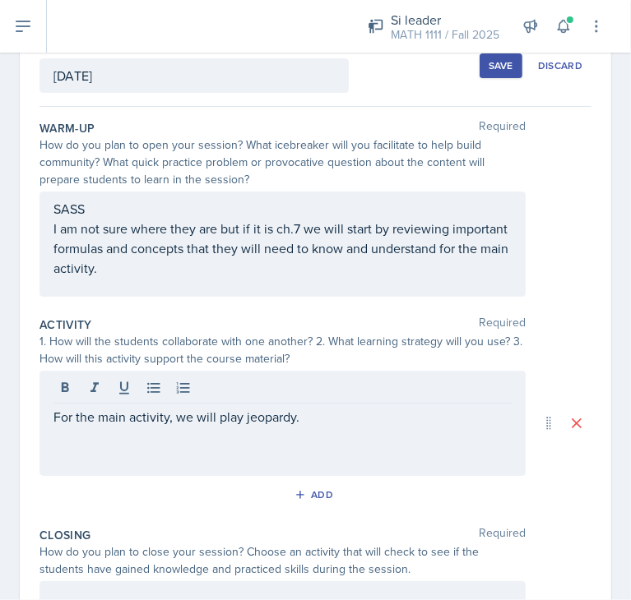
click at [359, 428] on div "For the main activity, we will play jeopardy." at bounding box center [282, 423] width 486 height 105
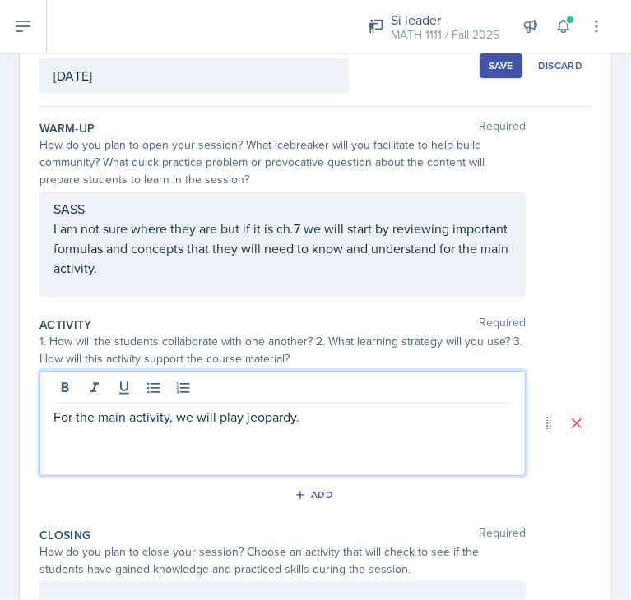
click at [359, 428] on div "For the main activity, we will play jeopardy." at bounding box center [282, 423] width 486 height 105
click at [290, 416] on p "For the main activity, we will play jeopardy." at bounding box center [282, 417] width 458 height 20
click at [320, 415] on p "For the main activity, we will play jeopardy." at bounding box center [282, 417] width 458 height 20
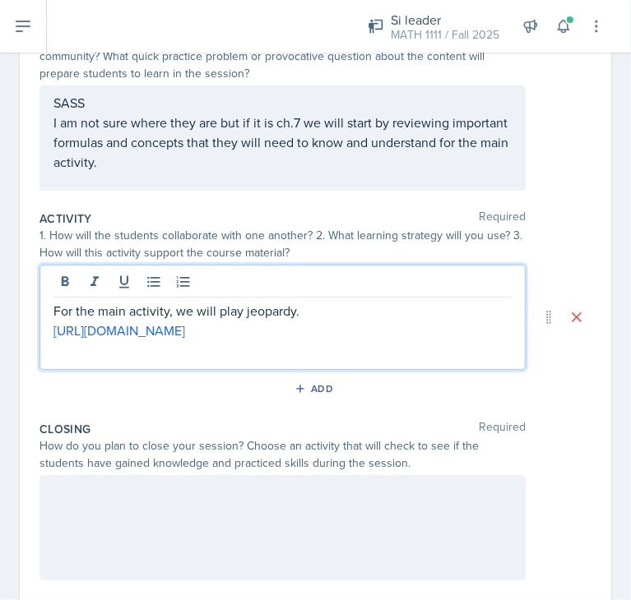
click at [175, 537] on div at bounding box center [282, 527] width 486 height 105
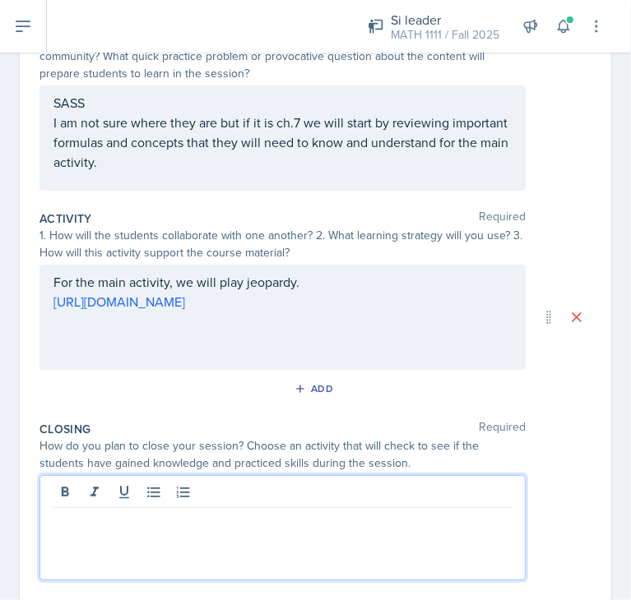
scroll to position [238, 0]
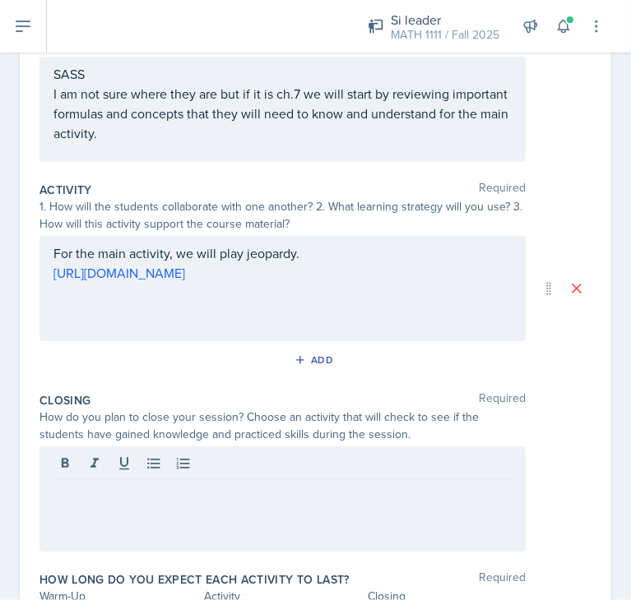
click at [313, 491] on p at bounding box center [282, 493] width 458 height 20
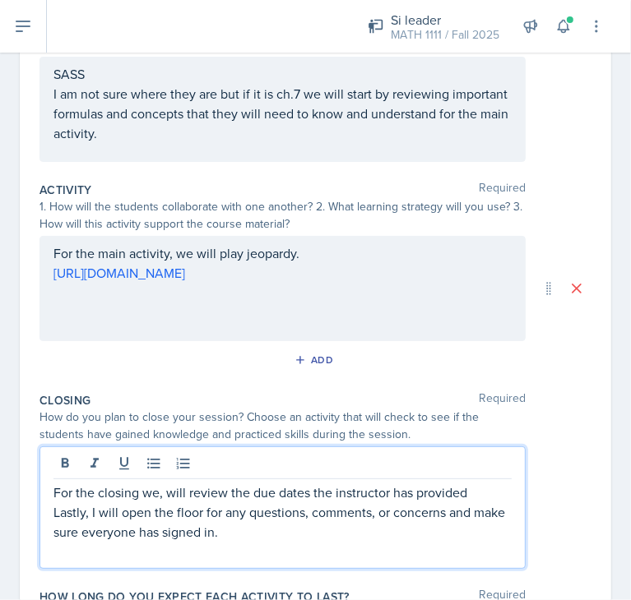
scroll to position [363, 0]
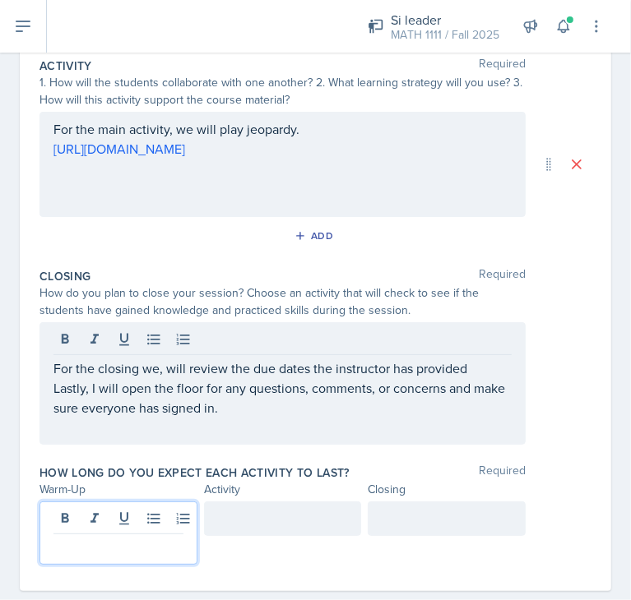
click at [69, 538] on p at bounding box center [118, 548] width 130 height 20
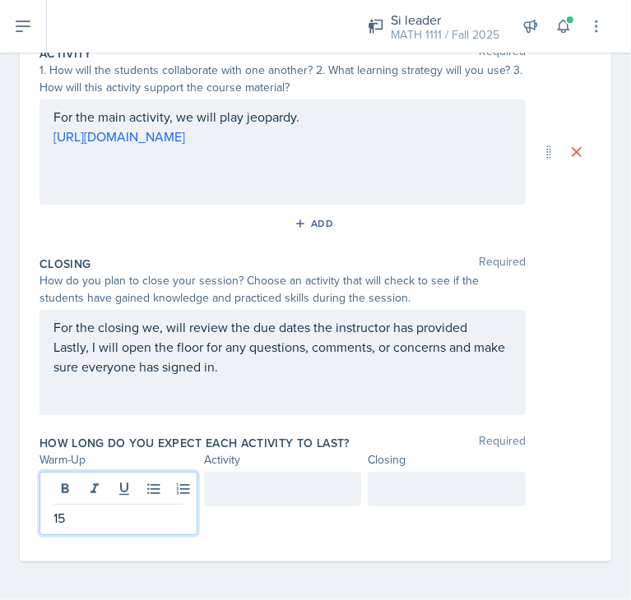
click at [233, 487] on div at bounding box center [283, 489] width 158 height 35
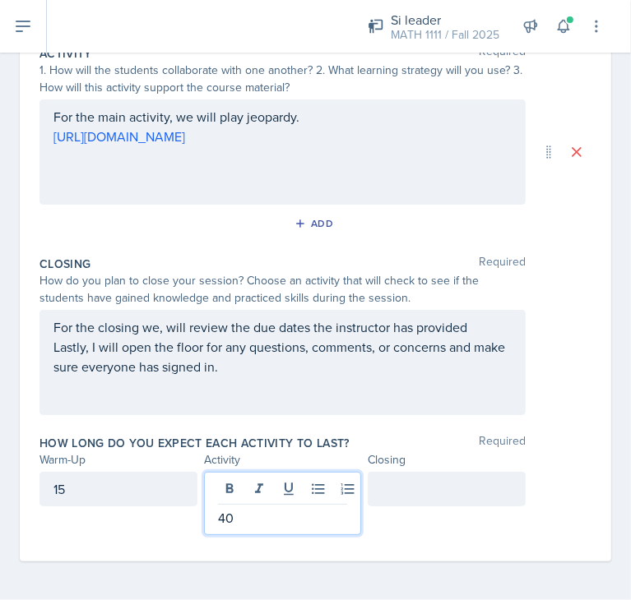
click at [408, 494] on div at bounding box center [446, 489] width 158 height 35
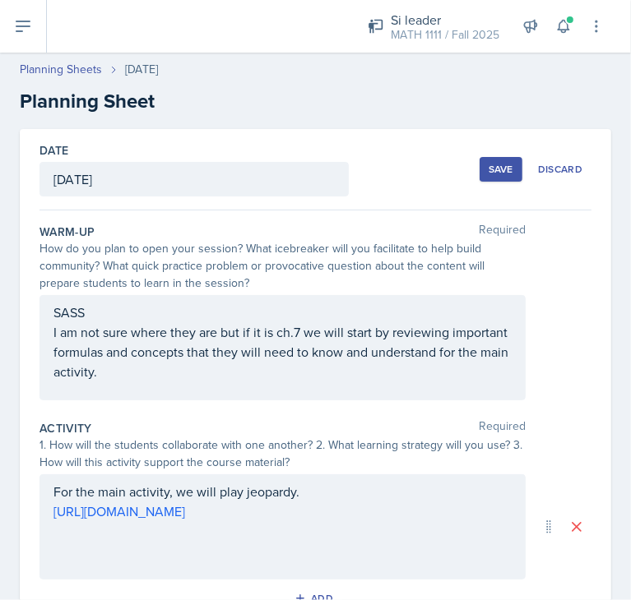
scroll to position [0, 0]
click at [492, 160] on button "Save" at bounding box center [500, 169] width 43 height 25
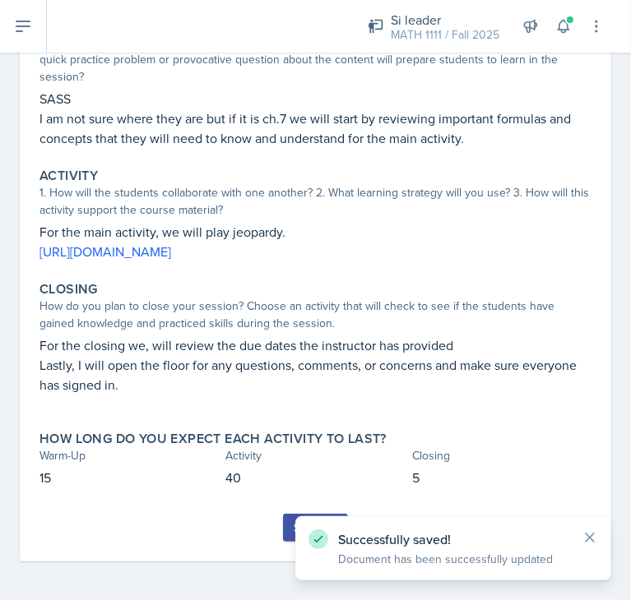
scroll to position [197, 0]
click at [293, 527] on div "Submit" at bounding box center [315, 527] width 44 height 13
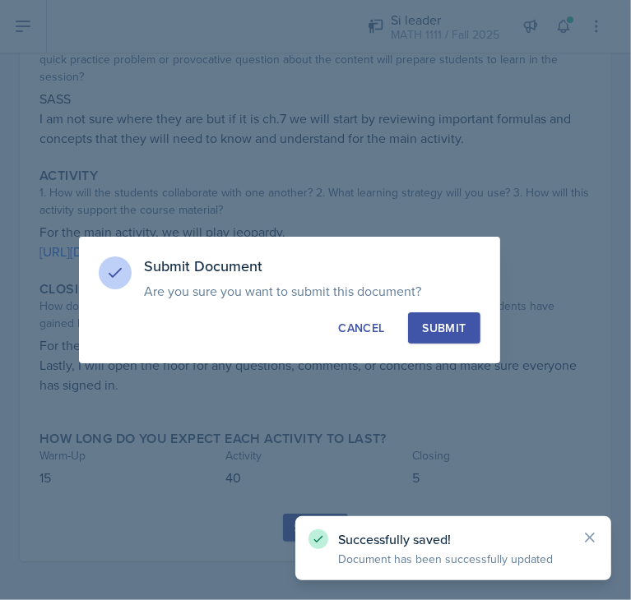
click at [428, 330] on div "Submit" at bounding box center [444, 328] width 44 height 16
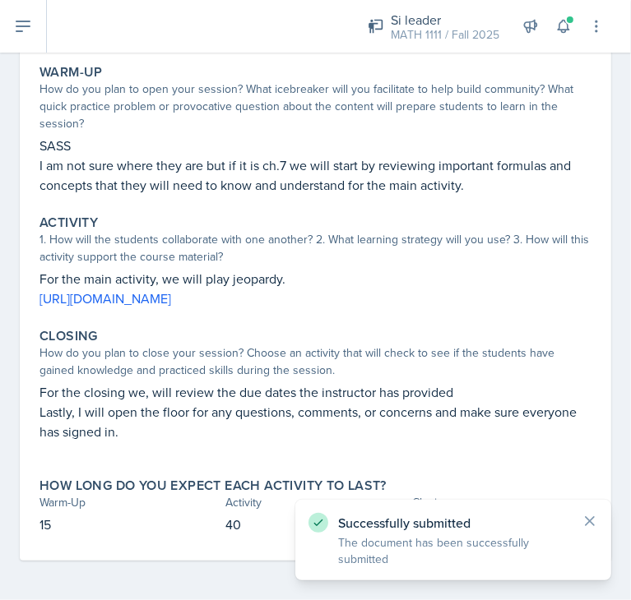
scroll to position [0, 0]
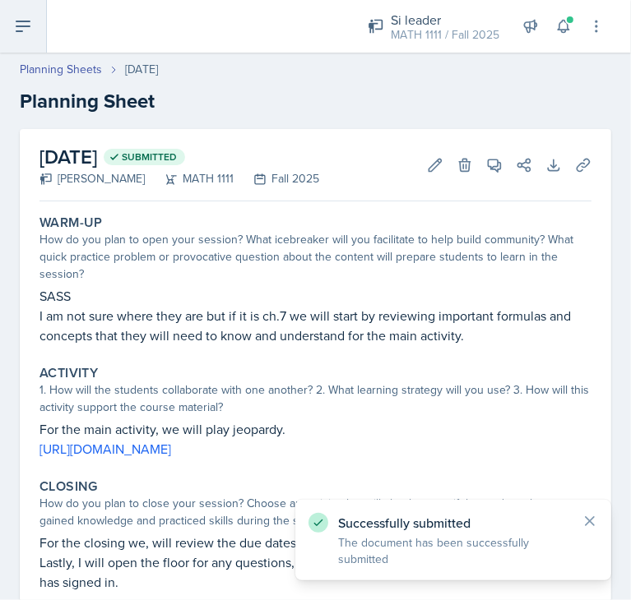
click at [46, 36] on button at bounding box center [23, 26] width 47 height 53
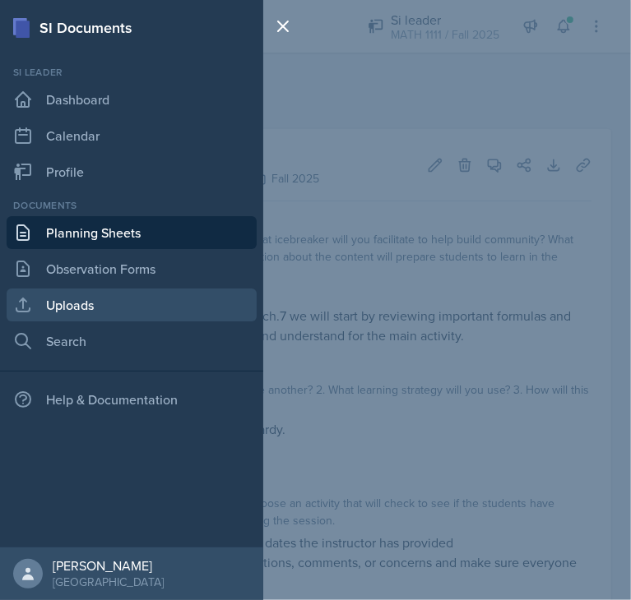
click at [97, 302] on link "Uploads" at bounding box center [132, 305] width 250 height 33
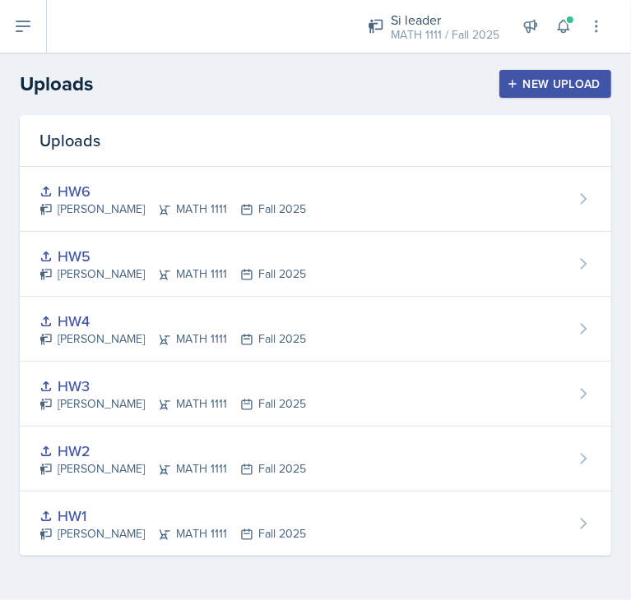
click at [556, 80] on div "New Upload" at bounding box center [555, 83] width 91 height 13
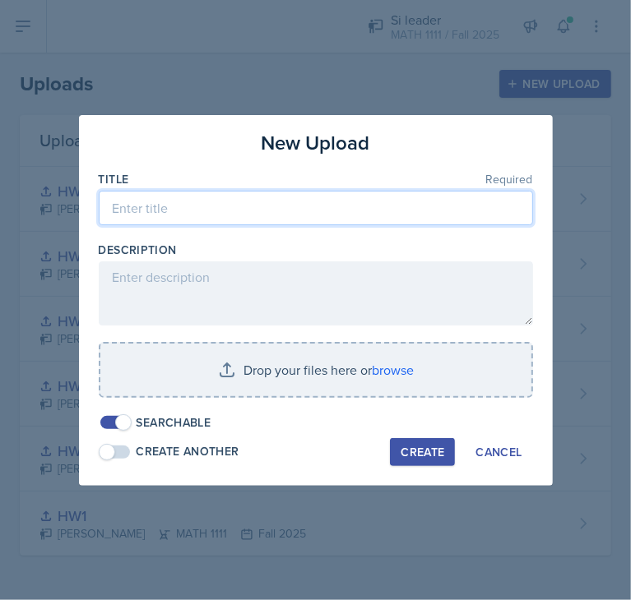
click at [315, 206] on input at bounding box center [316, 208] width 434 height 35
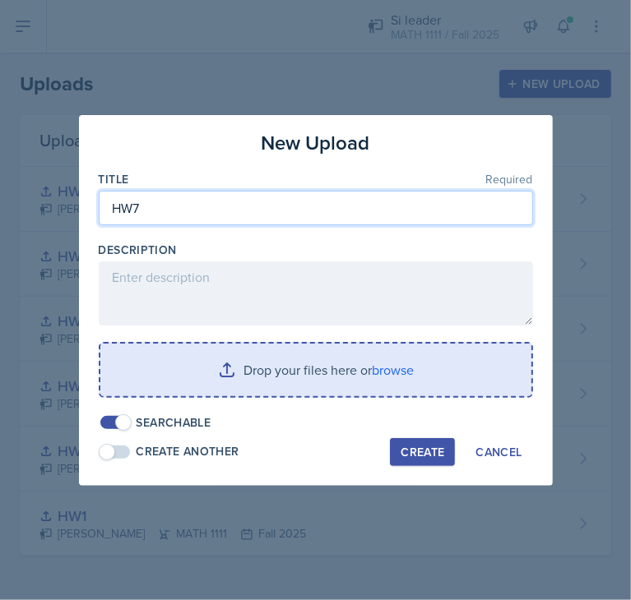
type input "HW7"
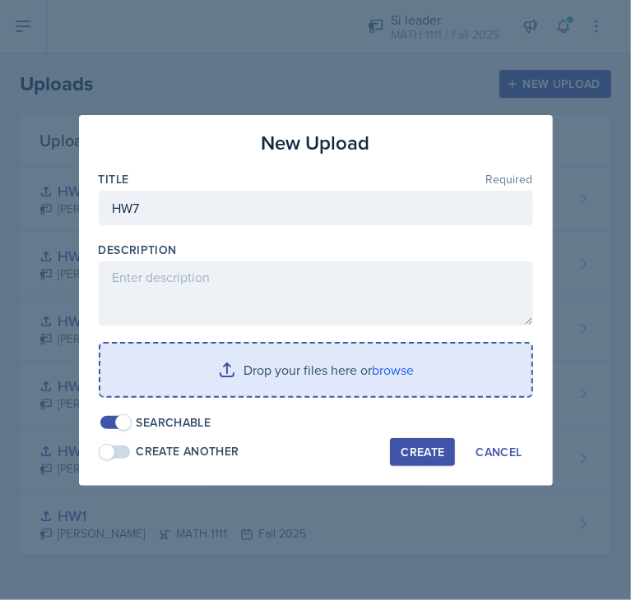
click at [352, 359] on input "file" at bounding box center [315, 370] width 431 height 53
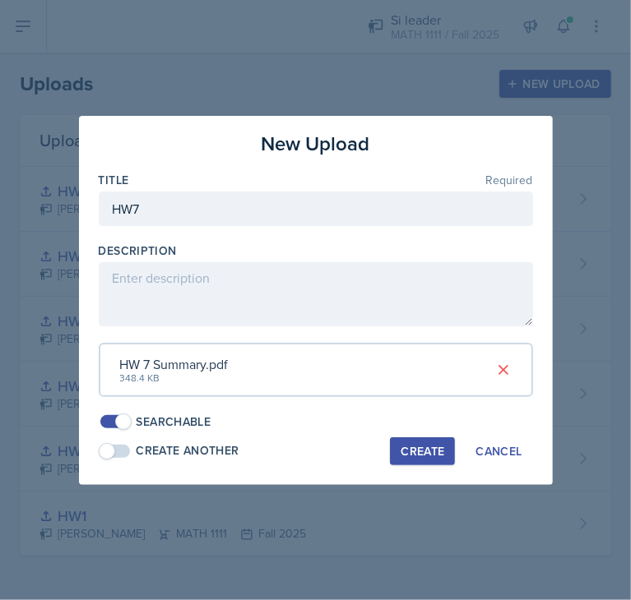
click at [427, 460] on button "Create" at bounding box center [422, 451] width 65 height 28
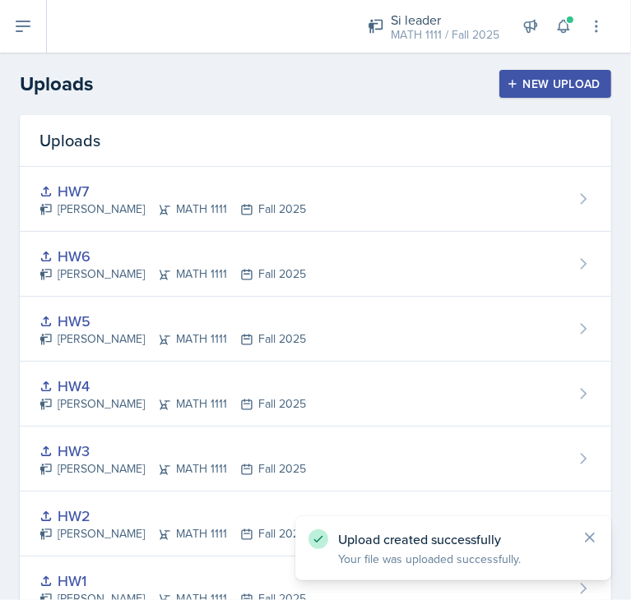
click at [559, 90] on div "New Upload" at bounding box center [555, 83] width 91 height 13
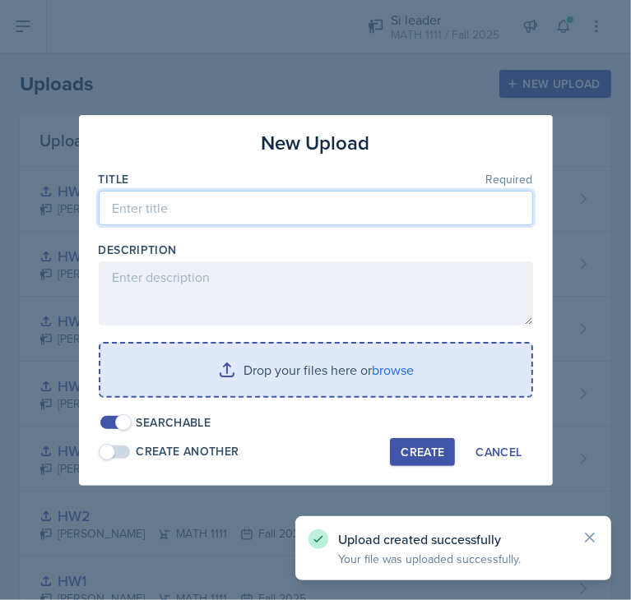
click at [233, 222] on input at bounding box center [316, 208] width 434 height 35
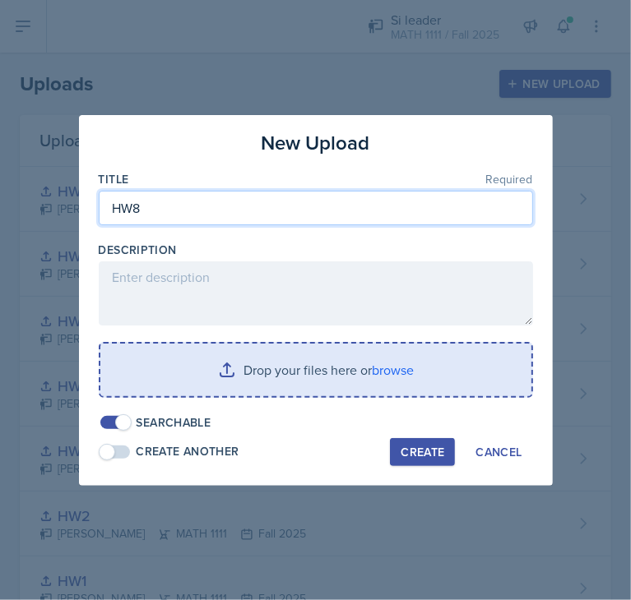
type input "HW8"
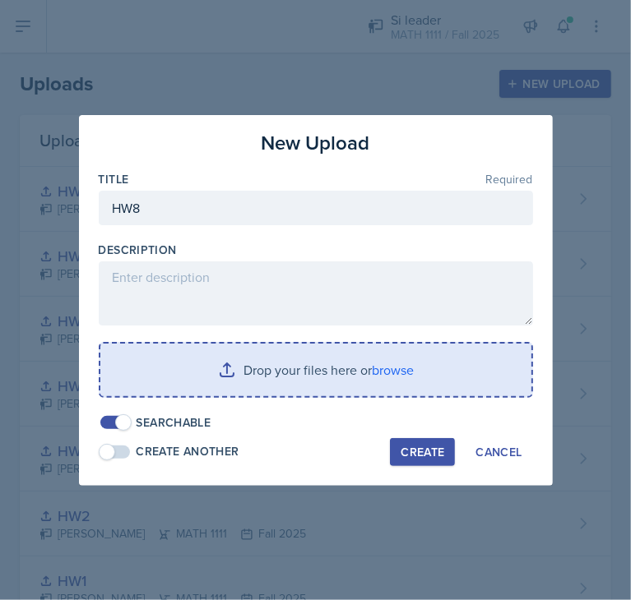
click at [296, 358] on input "file" at bounding box center [315, 370] width 431 height 53
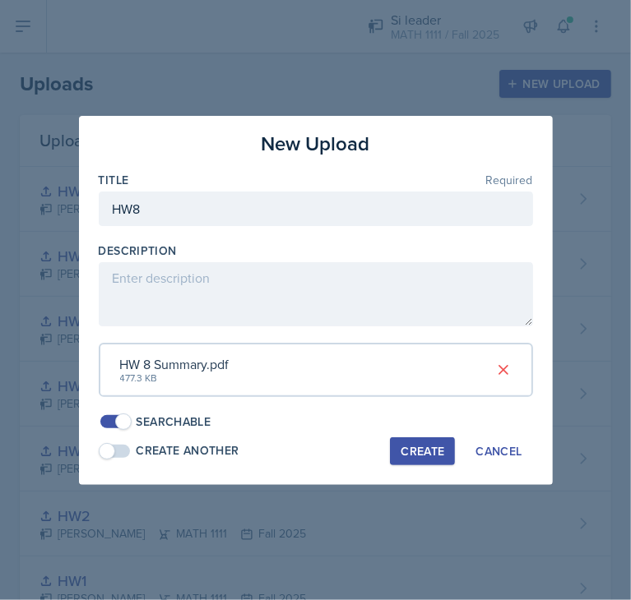
click at [418, 457] on div "Create" at bounding box center [422, 451] width 44 height 13
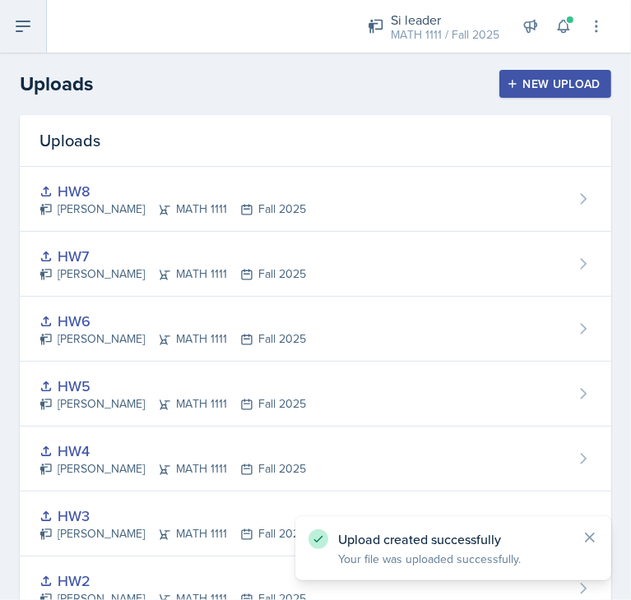
click at [23, 32] on icon at bounding box center [23, 26] width 20 height 20
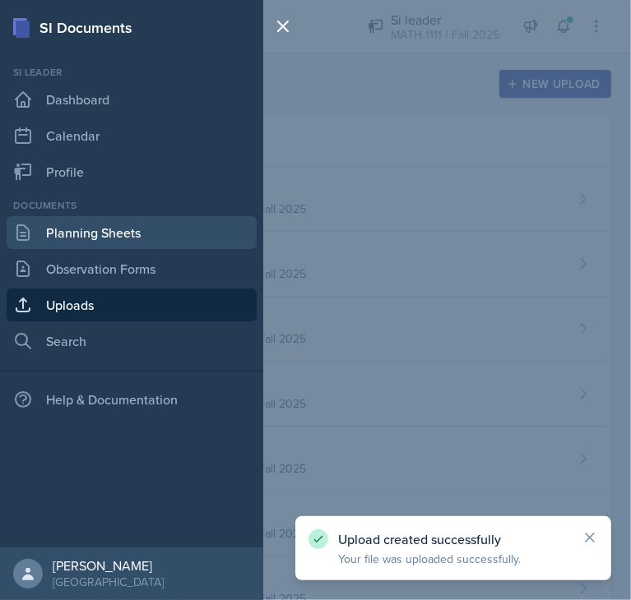
click at [66, 232] on link "Planning Sheets" at bounding box center [132, 232] width 250 height 33
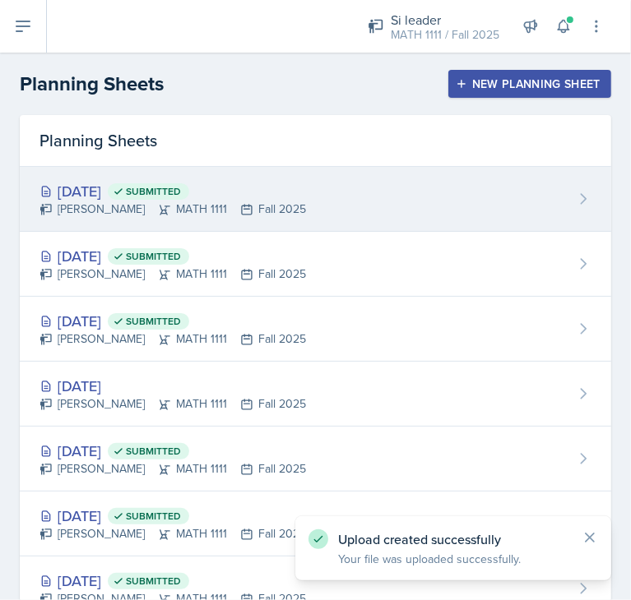
drag, startPoint x: 66, startPoint y: 232, endPoint x: 400, endPoint y: 173, distance: 339.0
click at [400, 173] on div "SI Documents Si leader Dashboard Calendar Profile Documents Planning Sheets Obs…" at bounding box center [315, 300] width 631 height 600
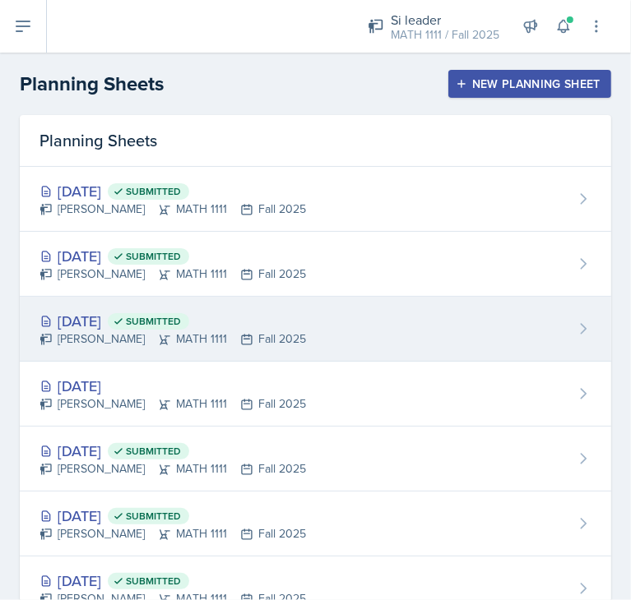
click at [410, 324] on div "[DATE] Submitted [PERSON_NAME] MATH 1111 Fall 2025" at bounding box center [315, 329] width 591 height 65
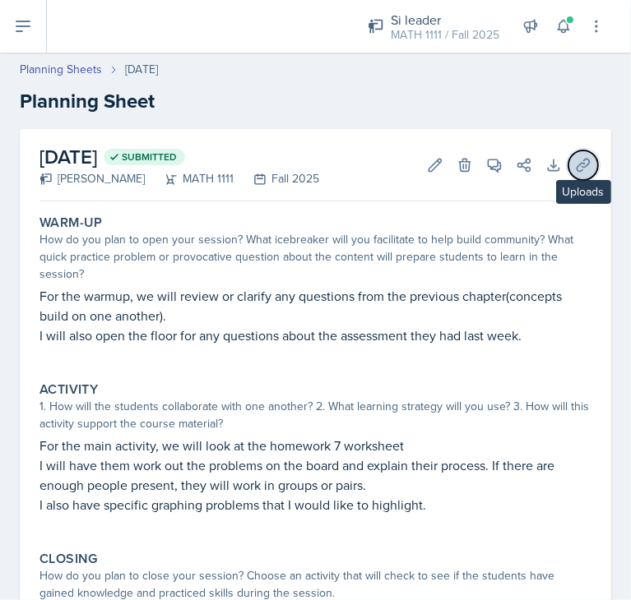
click at [575, 162] on icon at bounding box center [583, 165] width 16 height 16
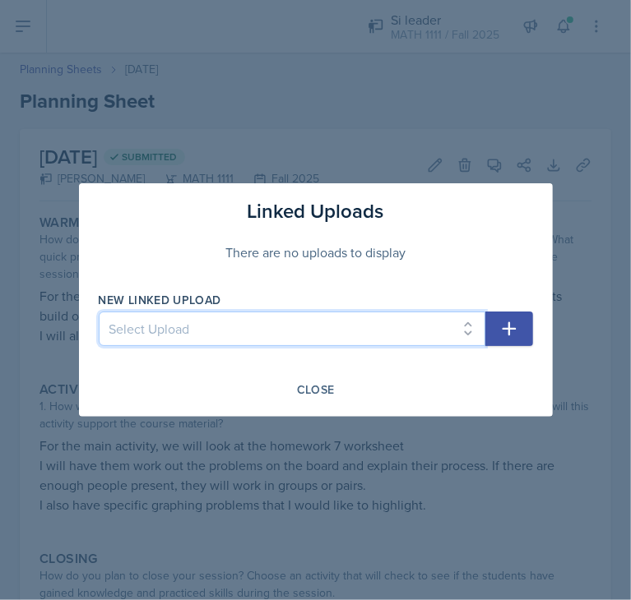
click at [464, 320] on select "Select Upload HW1 HW2 HW3 HW4 HW5 HW6 HW7 HW8" at bounding box center [292, 329] width 386 height 35
select select "0e47b173-0b75-4e27-9da5-5300a2db6a64"
click at [99, 312] on select "Select Upload HW1 HW2 HW3 HW4 HW5 HW6 HW7 HW8" at bounding box center [292, 329] width 386 height 35
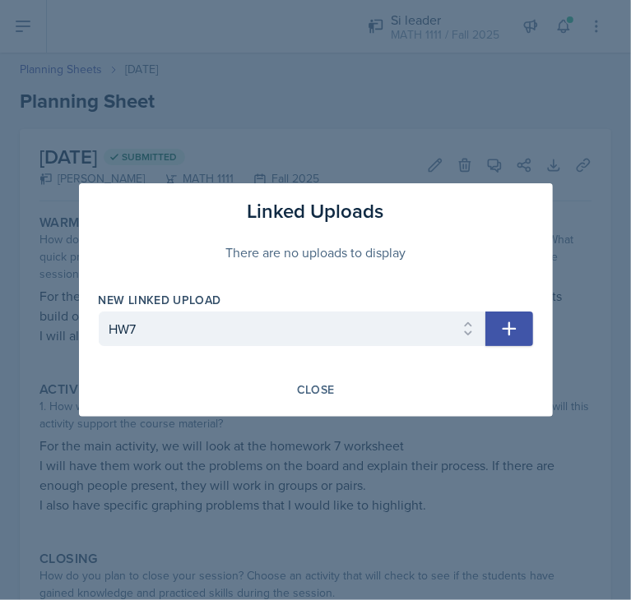
click at [508, 317] on button "button" at bounding box center [509, 329] width 48 height 35
select select
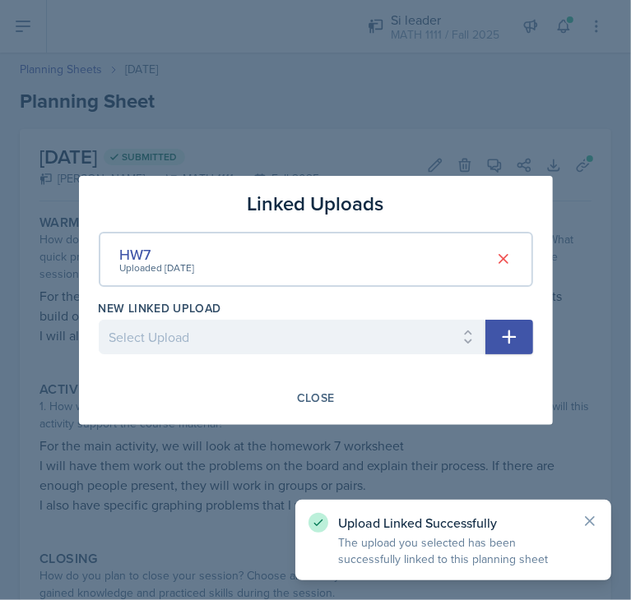
click at [439, 117] on div at bounding box center [315, 300] width 631 height 600
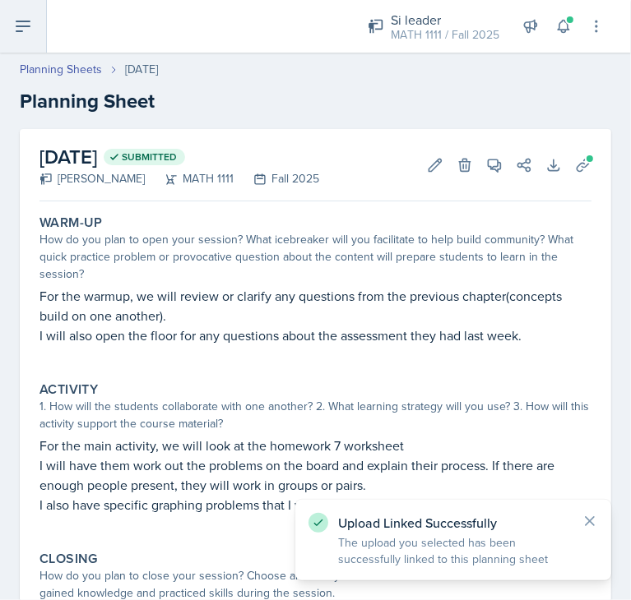
click at [2, 24] on button at bounding box center [23, 26] width 47 height 53
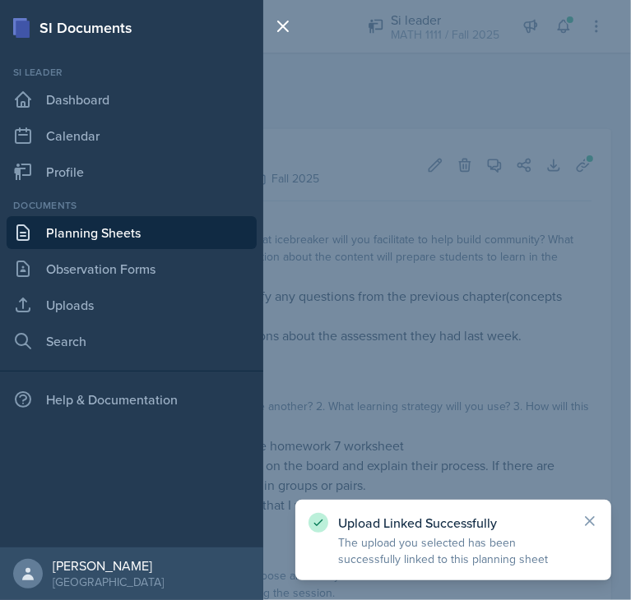
click at [362, 122] on div "SI Documents Si leader Dashboard Calendar Profile Documents Planning Sheets Obs…" at bounding box center [315, 300] width 631 height 600
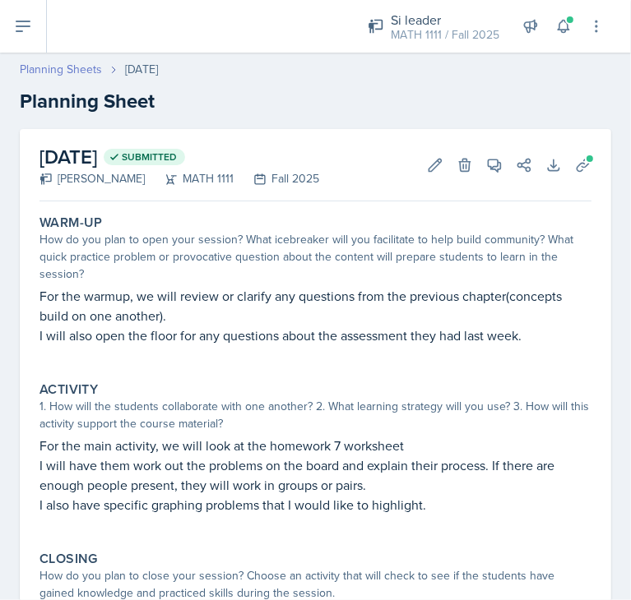
click at [81, 68] on link "Planning Sheets" at bounding box center [61, 69] width 82 height 17
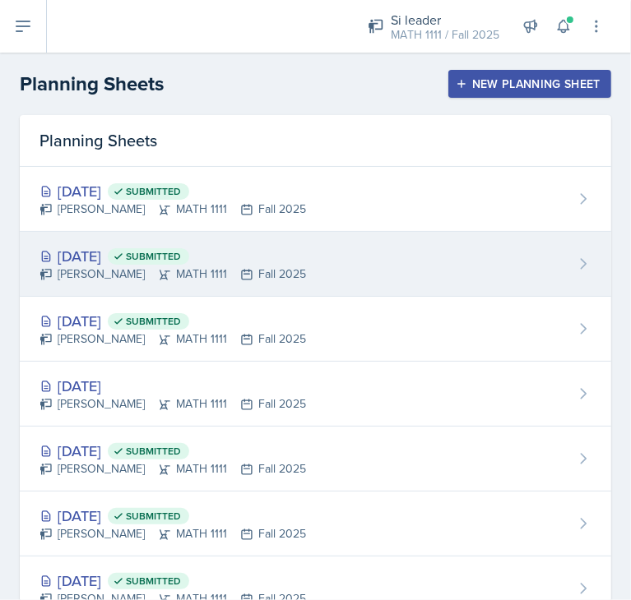
click at [335, 264] on div "[DATE] Submitted [PERSON_NAME] MATH 1111 Fall 2025" at bounding box center [315, 264] width 591 height 65
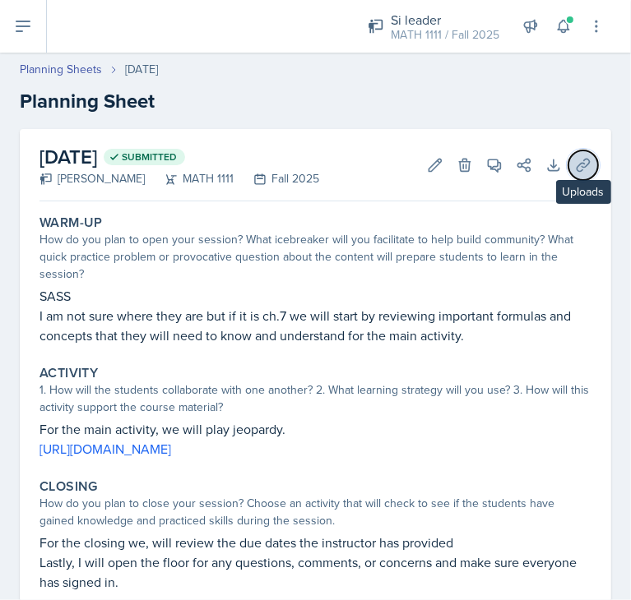
click at [575, 166] on icon at bounding box center [583, 165] width 16 height 16
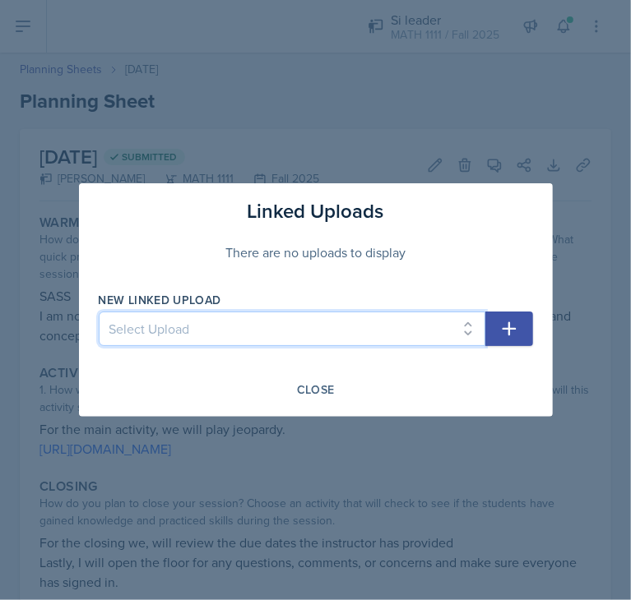
click at [470, 336] on select "Select Upload HW1 HW2 HW3 HW4 HW5 HW6 HW7 HW8" at bounding box center [292, 329] width 386 height 35
click at [99, 312] on select "Select Upload HW1 HW2 HW3 HW4 HW5 HW6 HW7 HW8" at bounding box center [292, 329] width 386 height 35
click at [425, 326] on select "Select Upload HW1 HW2 HW3 HW4 HW5 HW6 HW7 HW8" at bounding box center [292, 329] width 386 height 35
select select "0e47b173-0b75-4e27-9da5-5300a2db6a64"
click at [99, 312] on select "Select Upload HW1 HW2 HW3 HW4 HW5 HW6 HW7 HW8" at bounding box center [292, 329] width 386 height 35
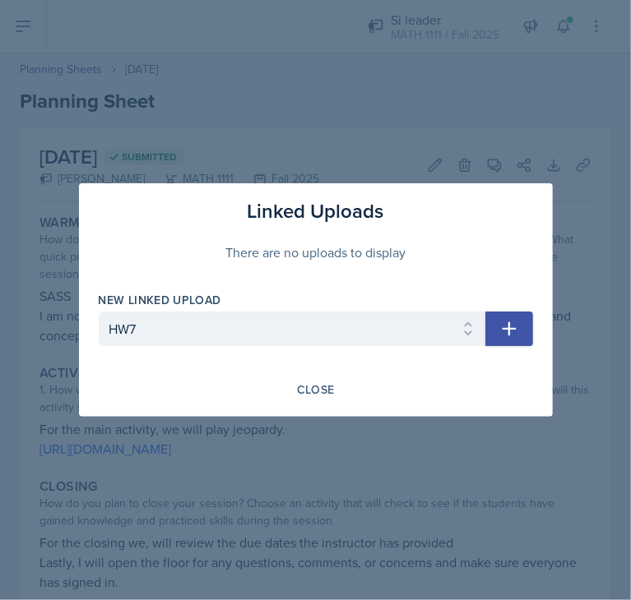
click at [493, 326] on button "button" at bounding box center [509, 329] width 48 height 35
select select
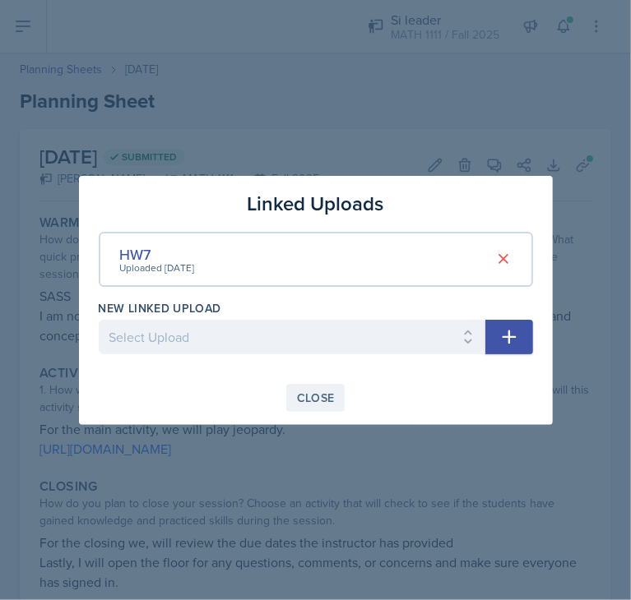
click at [320, 393] on div "Close" at bounding box center [316, 397] width 38 height 13
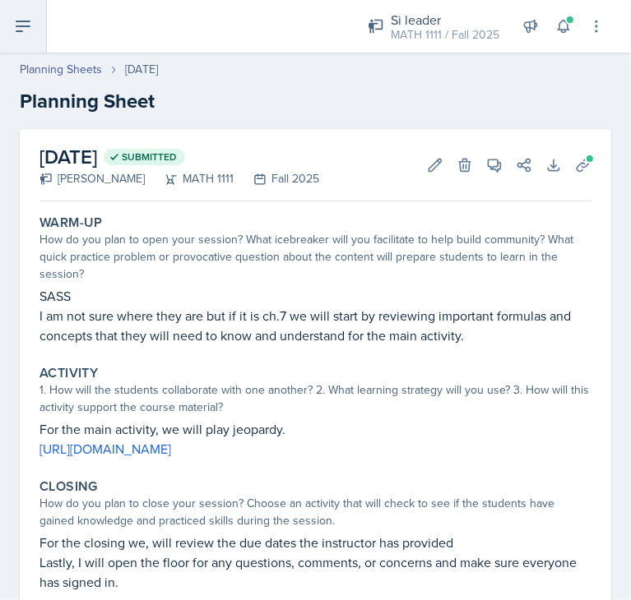
click at [2, 30] on button at bounding box center [23, 26] width 47 height 53
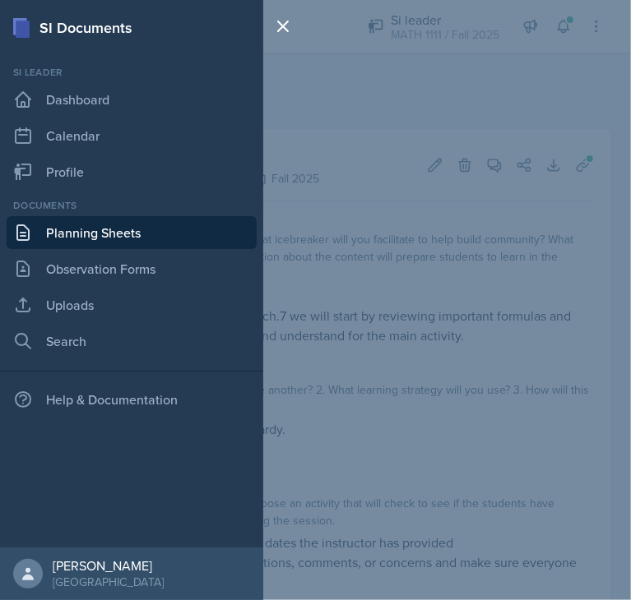
click at [366, 163] on div "SI Documents Si leader Dashboard Calendar Profile Documents Planning Sheets Obs…" at bounding box center [315, 300] width 631 height 600
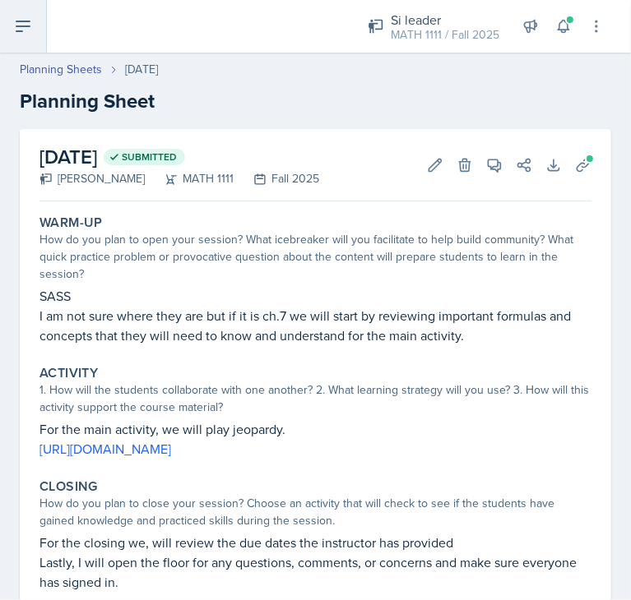
click at [25, 35] on icon at bounding box center [23, 26] width 20 height 20
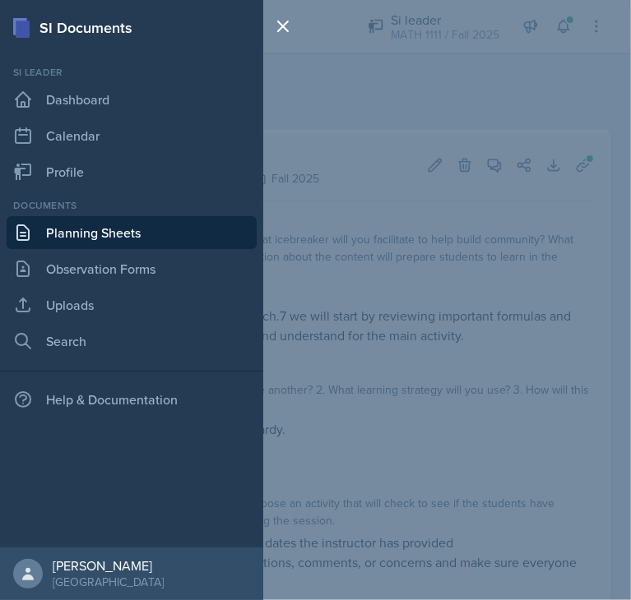
click at [119, 239] on link "Planning Sheets" at bounding box center [132, 232] width 250 height 33
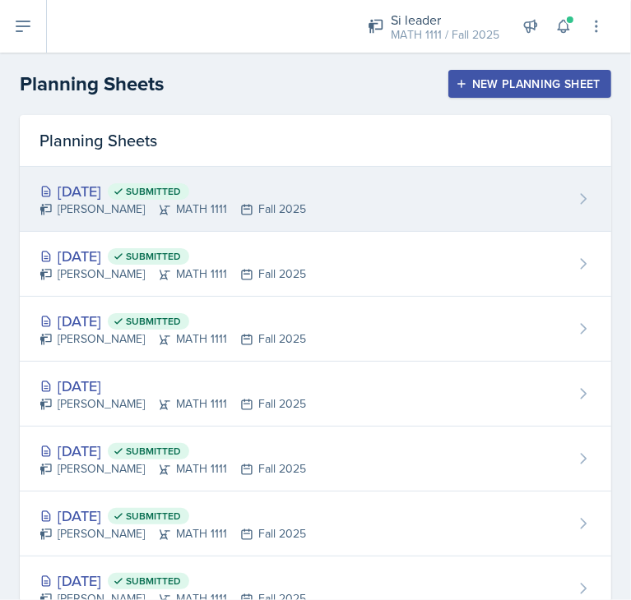
click at [372, 211] on div "[DATE] Submitted [PERSON_NAME] MATH 1111 Fall 2025" at bounding box center [315, 199] width 591 height 65
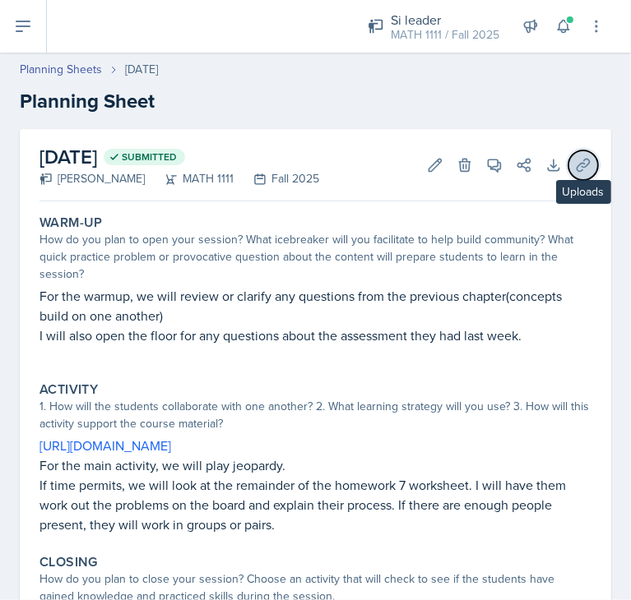
click at [576, 159] on icon at bounding box center [582, 165] width 12 height 12
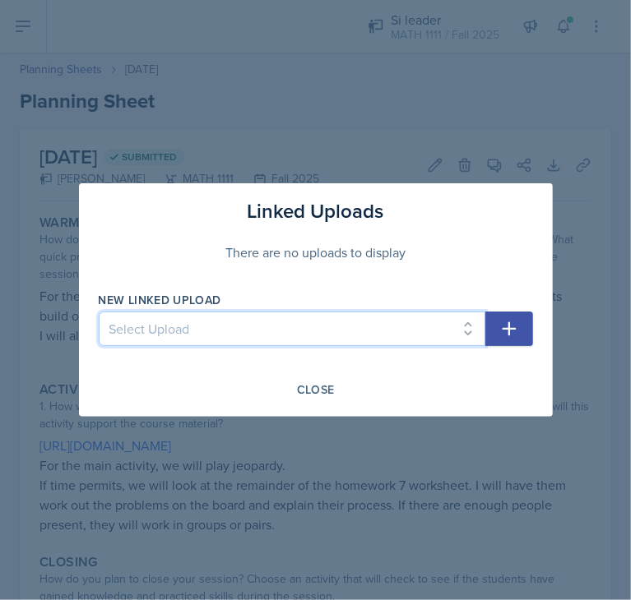
click at [454, 326] on select "Select Upload HW1 HW2 HW3 HW4 HW5 HW6 HW7 HW8" at bounding box center [292, 329] width 386 height 35
select select "0e47b173-0b75-4e27-9da5-5300a2db6a64"
click at [99, 312] on select "Select Upload HW1 HW2 HW3 HW4 HW5 HW6 HW7 HW8" at bounding box center [292, 329] width 386 height 35
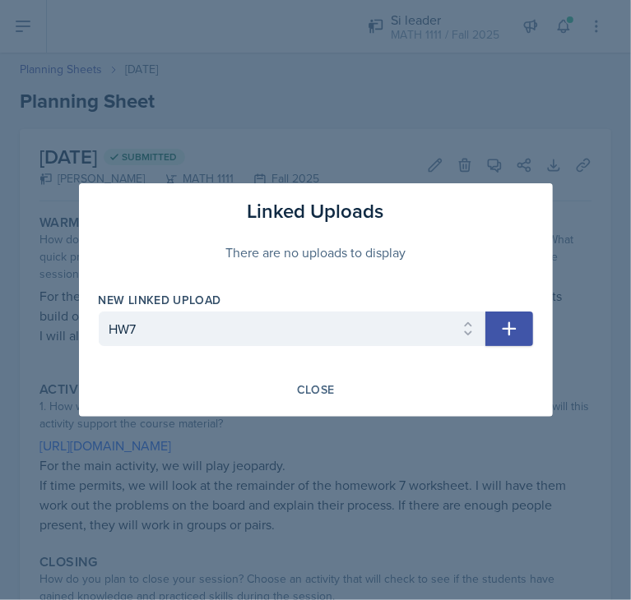
click at [522, 323] on button "button" at bounding box center [509, 329] width 48 height 35
select select
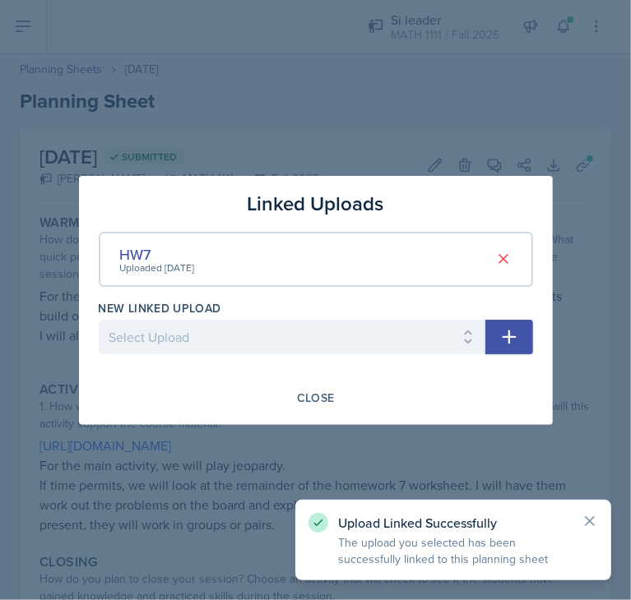
click at [513, 99] on div at bounding box center [315, 300] width 631 height 600
